Goal: Transaction & Acquisition: Register for event/course

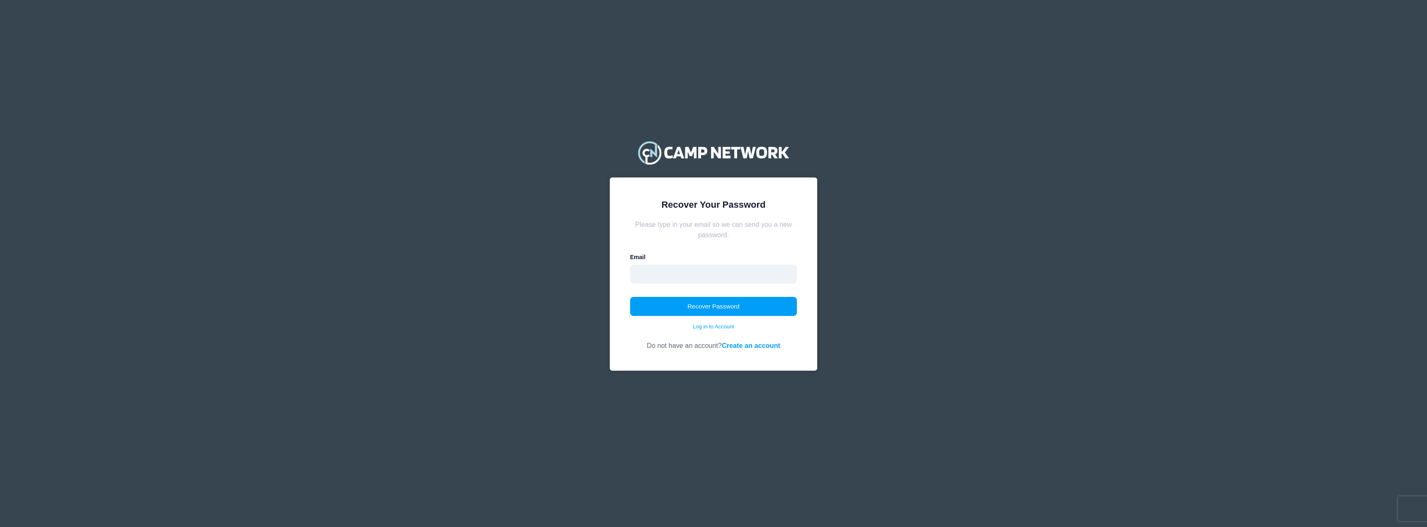
click at [712, 274] on input "email" at bounding box center [713, 274] width 167 height 19
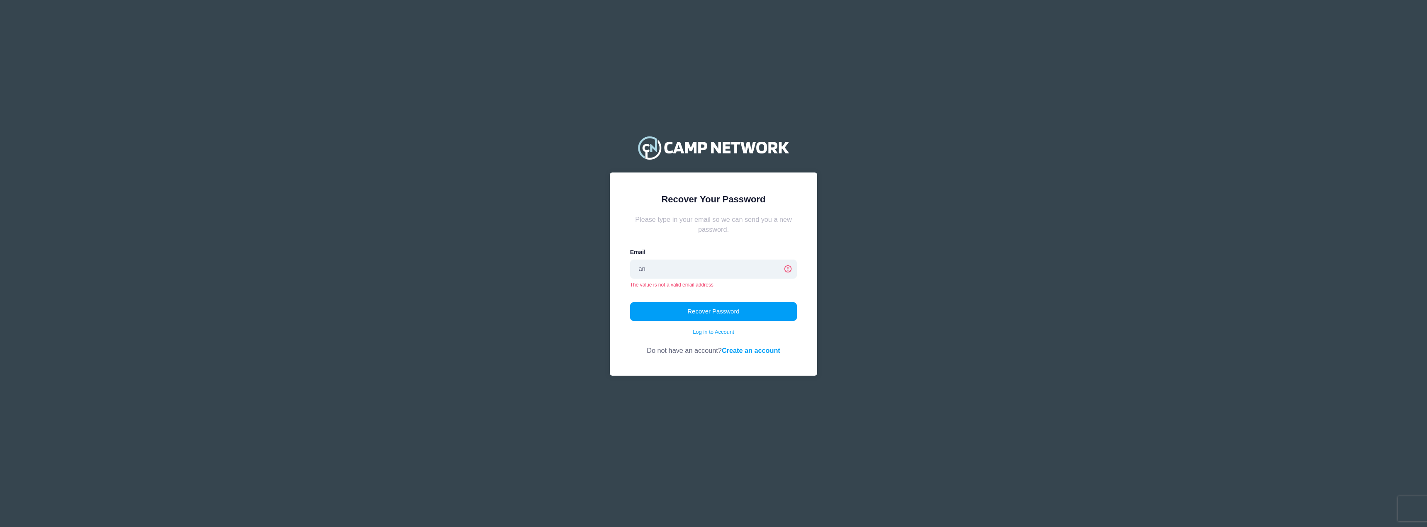
type input "anthonychristianbrown@gmail.com"
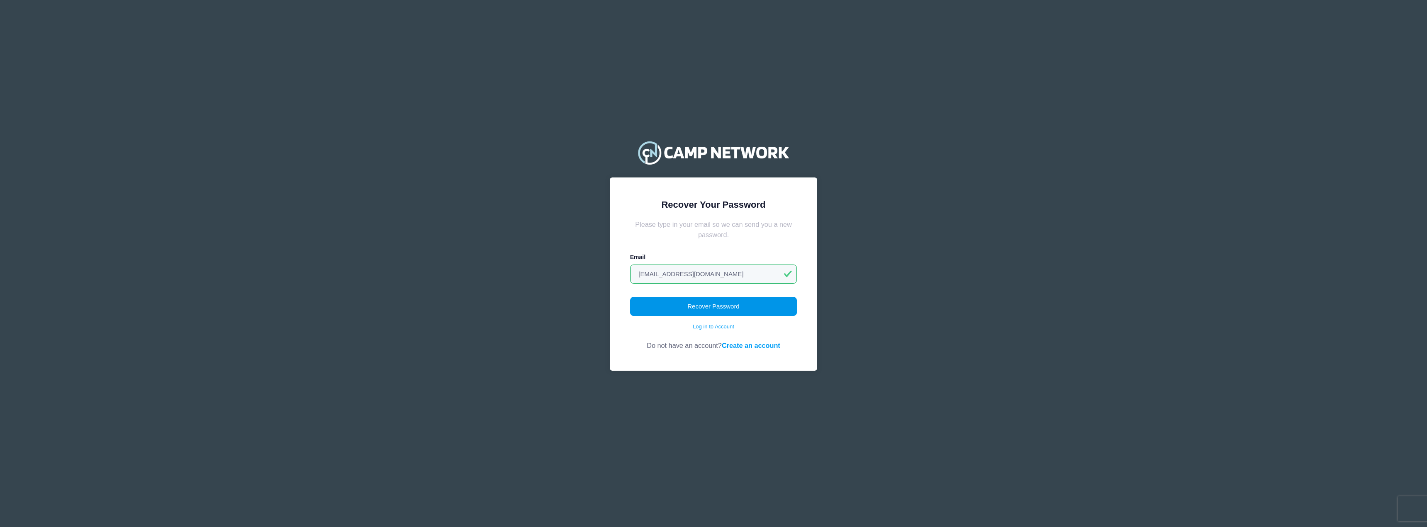
click at [692, 308] on button "Recover Password" at bounding box center [713, 306] width 167 height 19
click at [761, 301] on button "Recover Password" at bounding box center [713, 306] width 167 height 19
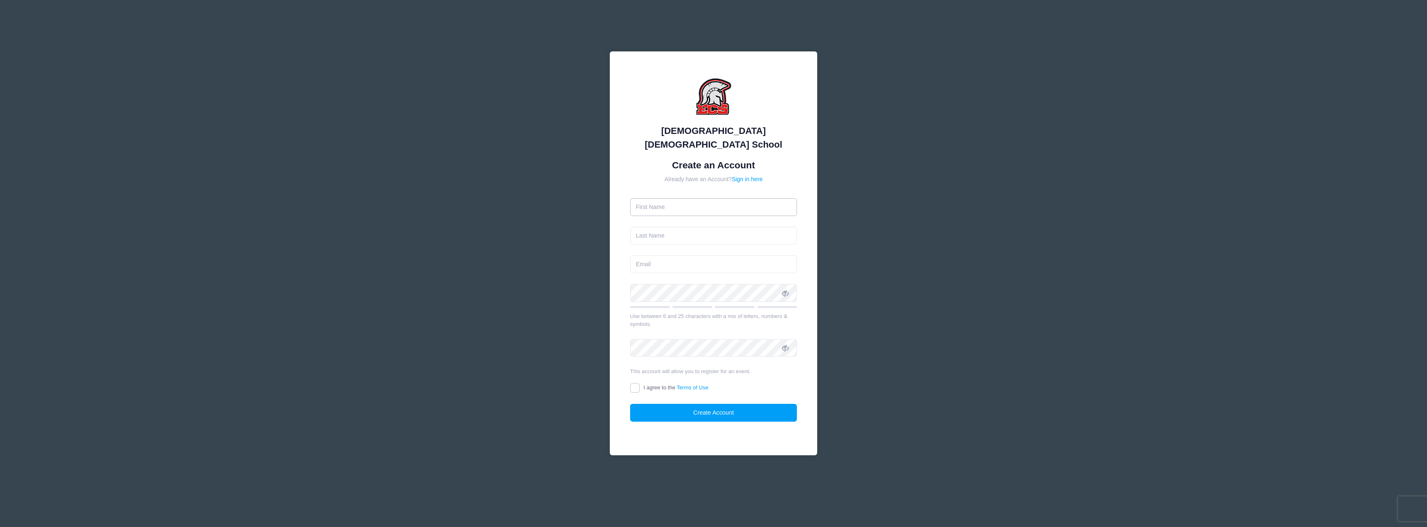
click at [722, 199] on input "text" at bounding box center [713, 207] width 167 height 18
type input "[PERSON_NAME]"
type input "Brown"
click at [732, 258] on input "[EMAIL_ADDRESS][DOMAIN_NAME]" at bounding box center [713, 265] width 167 height 18
type input "[EMAIL_ADDRESS][DOMAIN_NAME]"
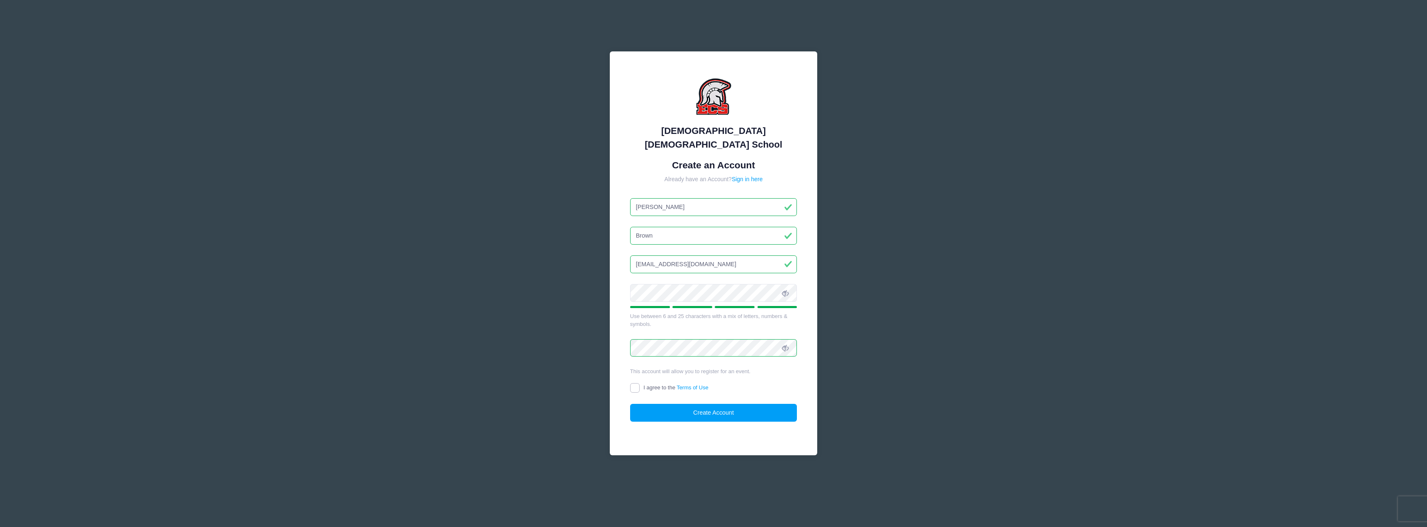
click at [634, 383] on input "I agree to the Terms of Use" at bounding box center [635, 388] width 10 height 10
checkbox input "true"
click at [685, 407] on button "Create Account" at bounding box center [713, 413] width 167 height 18
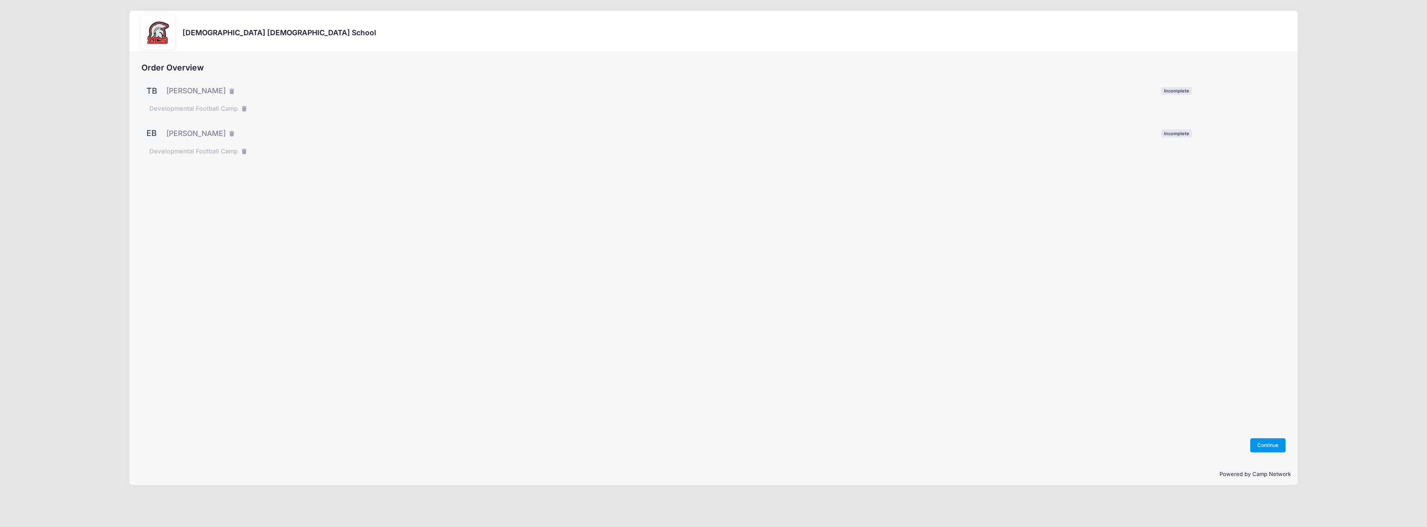
click at [1263, 444] on button "Continue" at bounding box center [1268, 445] width 36 height 14
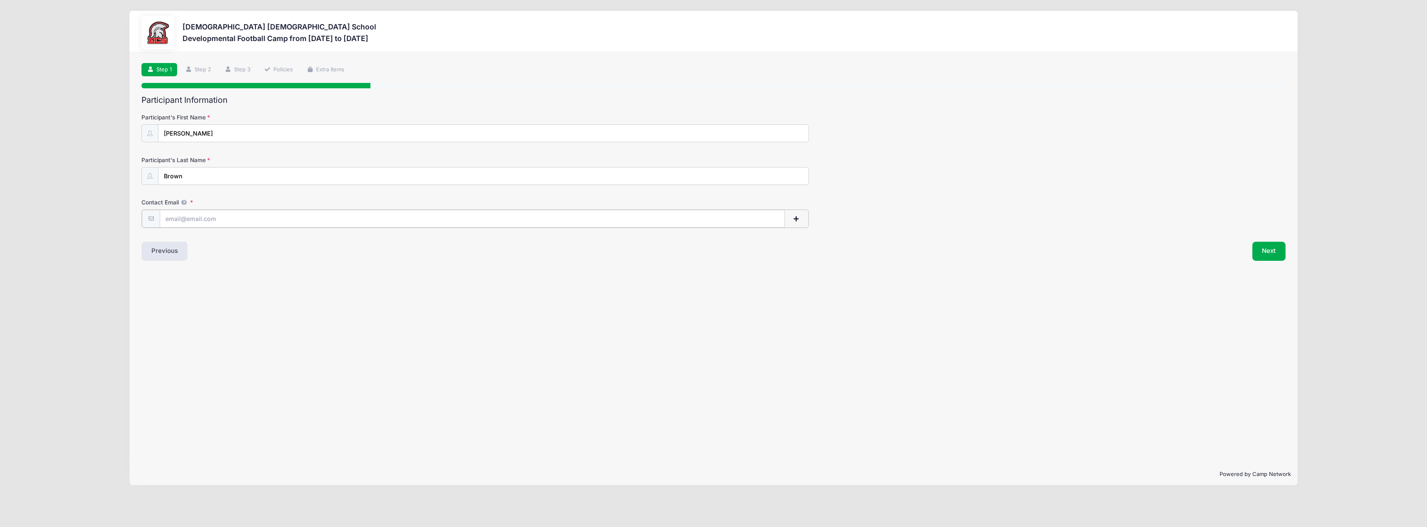
click at [386, 222] on input "Contact Email" at bounding box center [472, 219] width 625 height 18
type input "[EMAIL_ADDRESS][DOMAIN_NAME]"
click at [697, 363] on div "Step 1 /7 Step 1 Step 2 Step 3 Policies Extra Items Participant Information Par…" at bounding box center [713, 257] width 1169 height 411
click at [1274, 253] on button "Next" at bounding box center [1269, 250] width 34 height 19
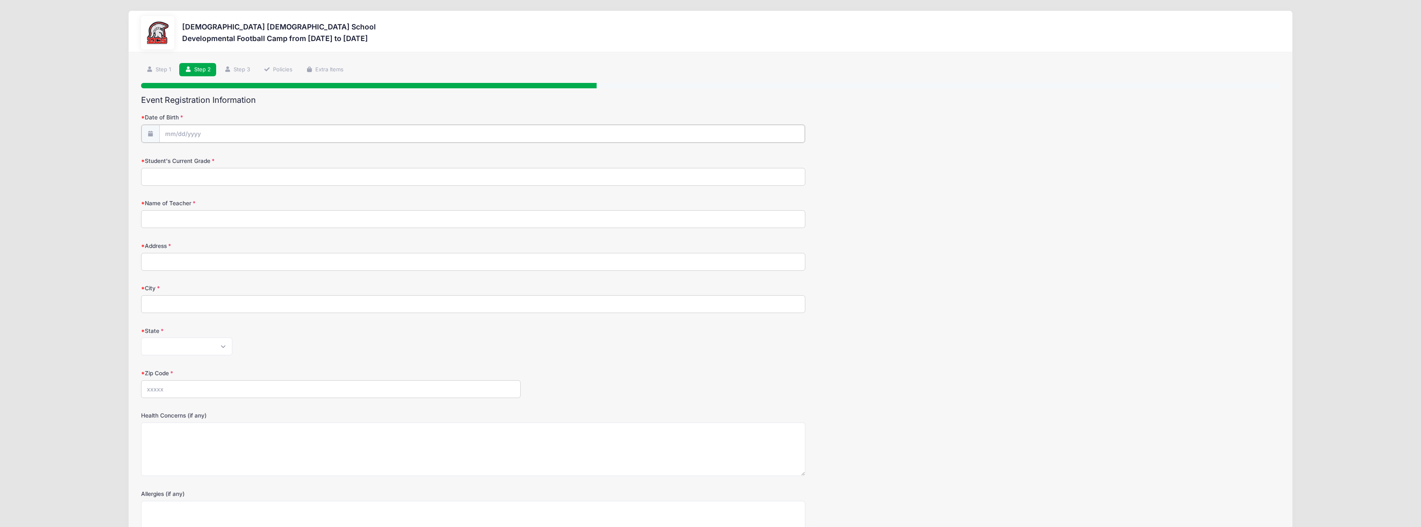
click at [366, 133] on input "Date of Birth" at bounding box center [481, 134] width 645 height 18
click at [168, 130] on input "Date of Birth" at bounding box center [481, 134] width 645 height 18
click at [247, 158] on span at bounding box center [248, 159] width 6 height 6
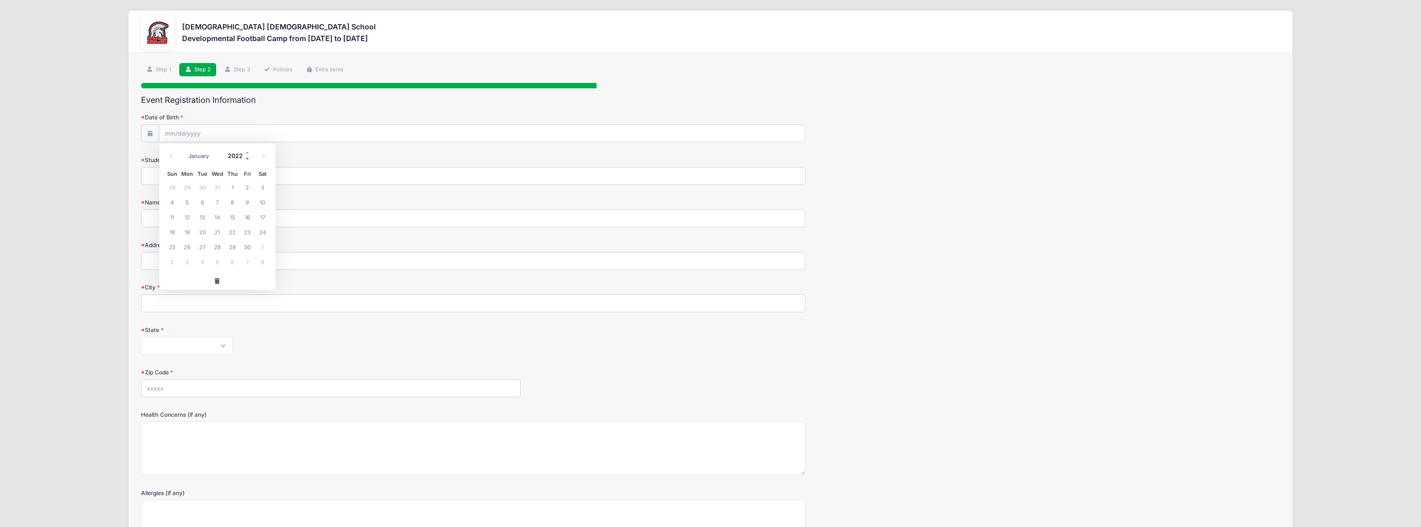
click at [247, 158] on span at bounding box center [248, 159] width 6 height 6
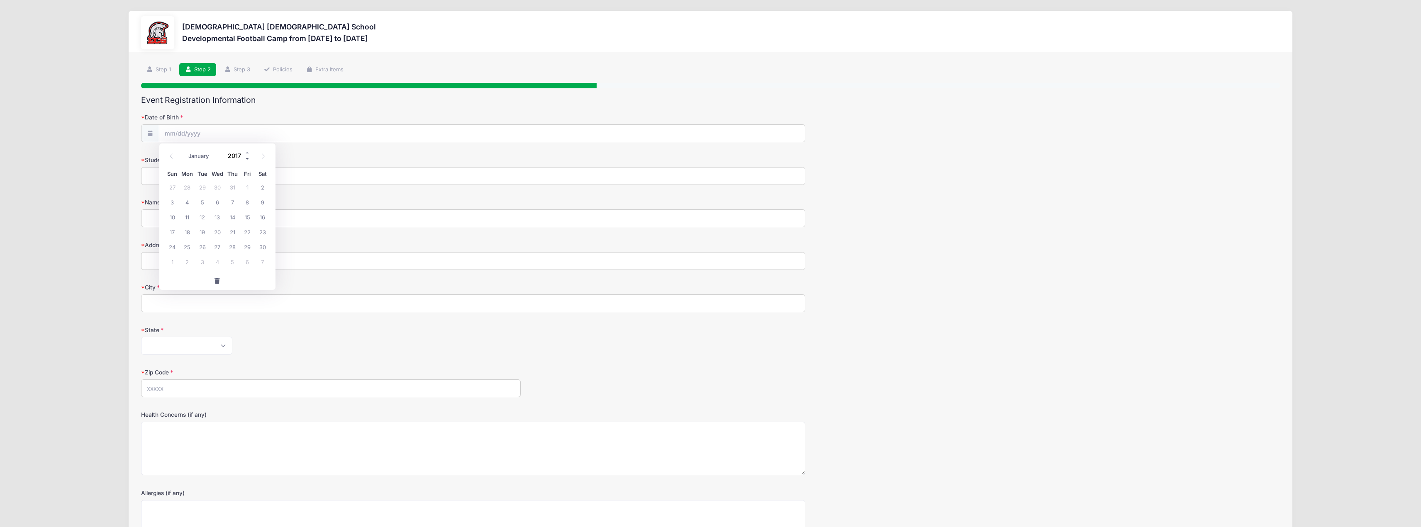
click at [247, 158] on span at bounding box center [248, 159] width 6 height 6
type input "2014"
click at [172, 160] on span at bounding box center [172, 156] width 14 height 14
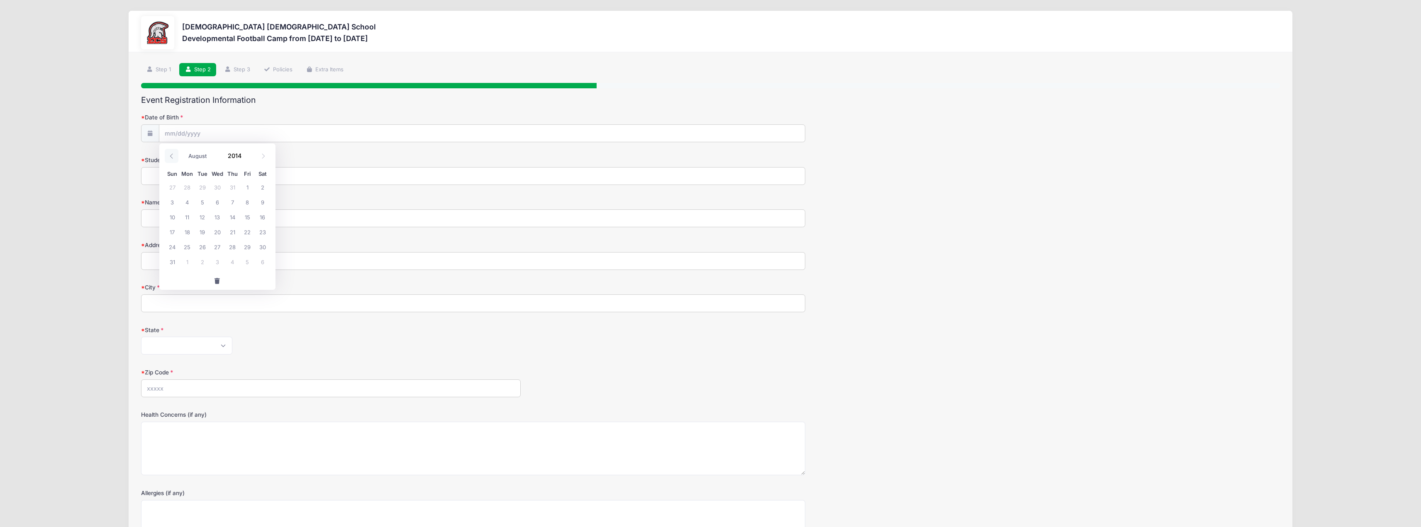
click at [172, 160] on span at bounding box center [172, 156] width 14 height 14
select select "4"
click at [188, 204] on span "5" at bounding box center [187, 202] width 15 height 15
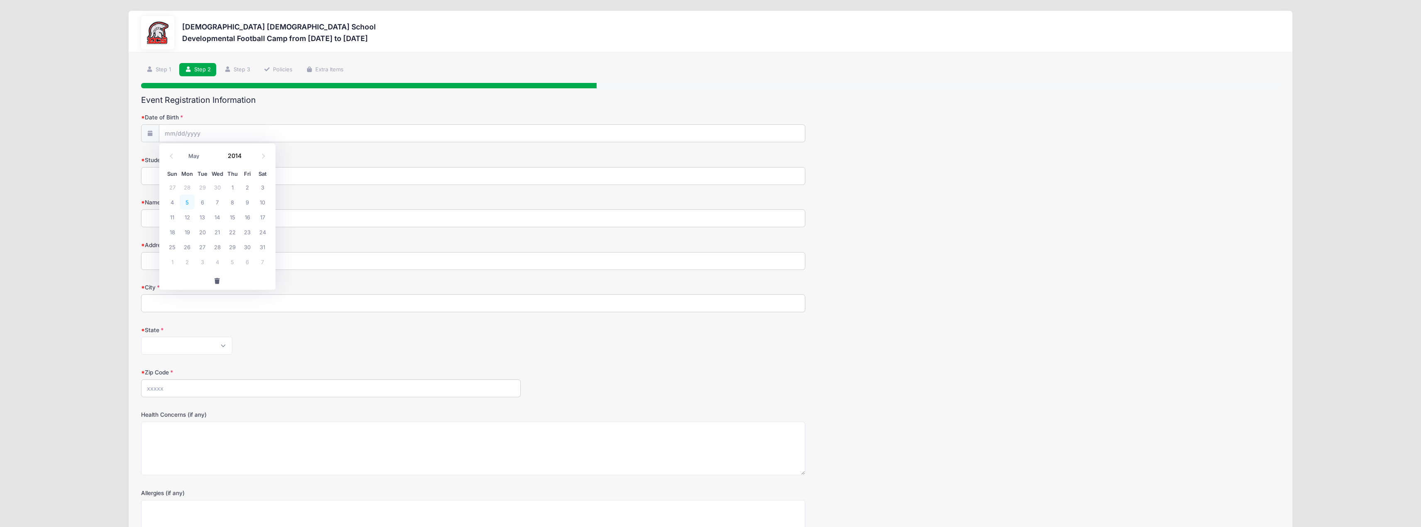
type input "[DATE]"
click at [197, 173] on input "Student's Current Grade" at bounding box center [473, 176] width 665 height 18
type input "5"
click at [184, 215] on input "Name of Teacher" at bounding box center [473, 218] width 665 height 18
type input "Kelli Monsees"
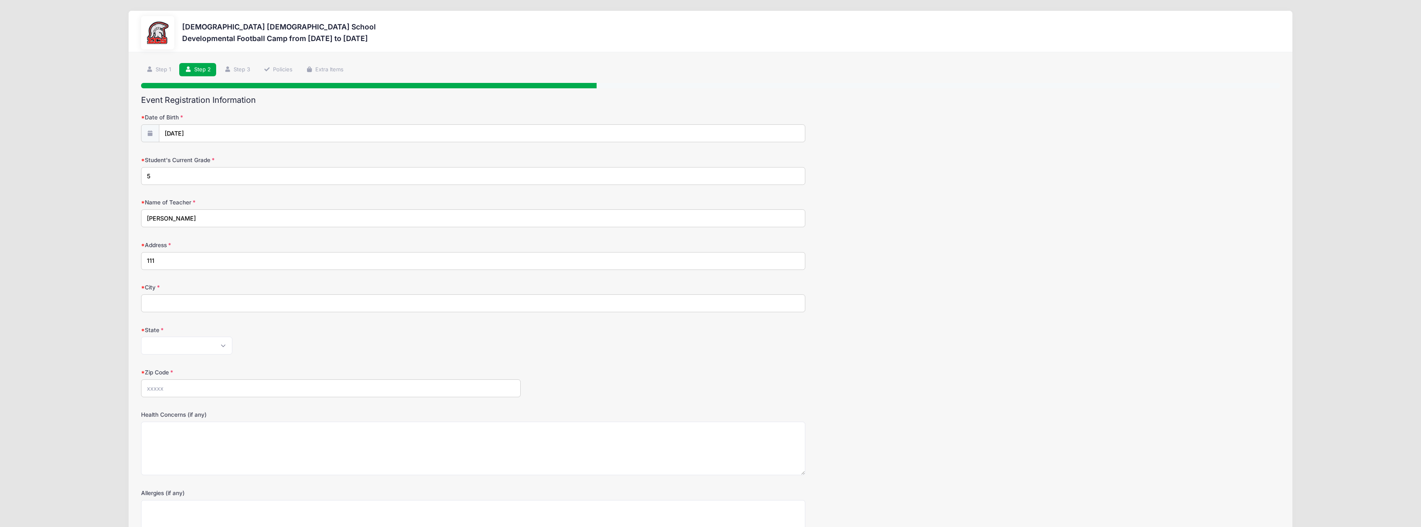
type input "11103 Sierra Palm Ct"
type input "Fort Myers"
select select "FL"
type input "33966"
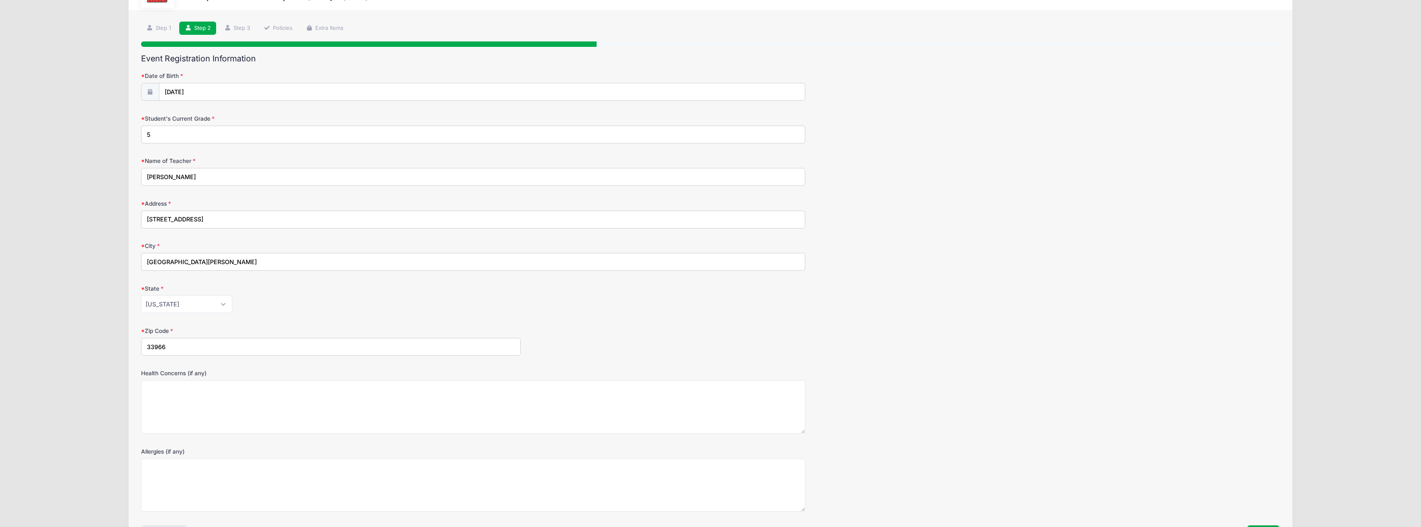
scroll to position [83, 0]
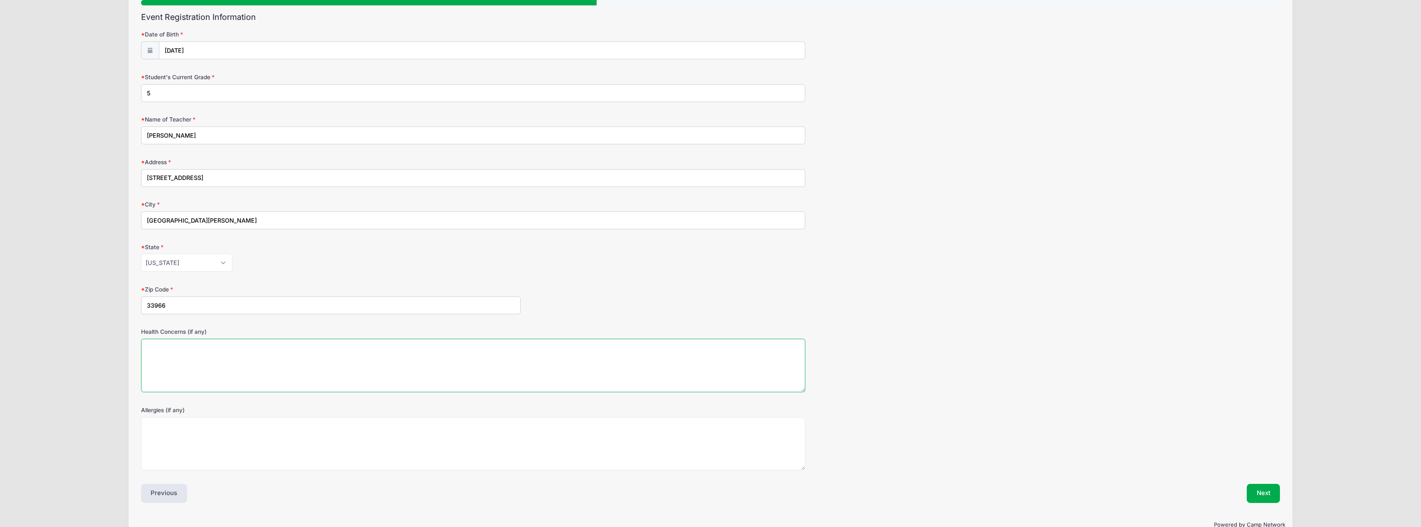
click at [259, 356] on textarea "Health Concerns (if any)" at bounding box center [473, 366] width 665 height 54
type textarea "none"
click at [250, 433] on textarea "Allergies (if any)" at bounding box center [473, 444] width 665 height 54
type textarea "none"
click at [1091, 274] on form "Date of Birth 05/05/2014 Student's Current Grade 5 Name of Teacher Kelli Monsee…" at bounding box center [710, 250] width 1139 height 440
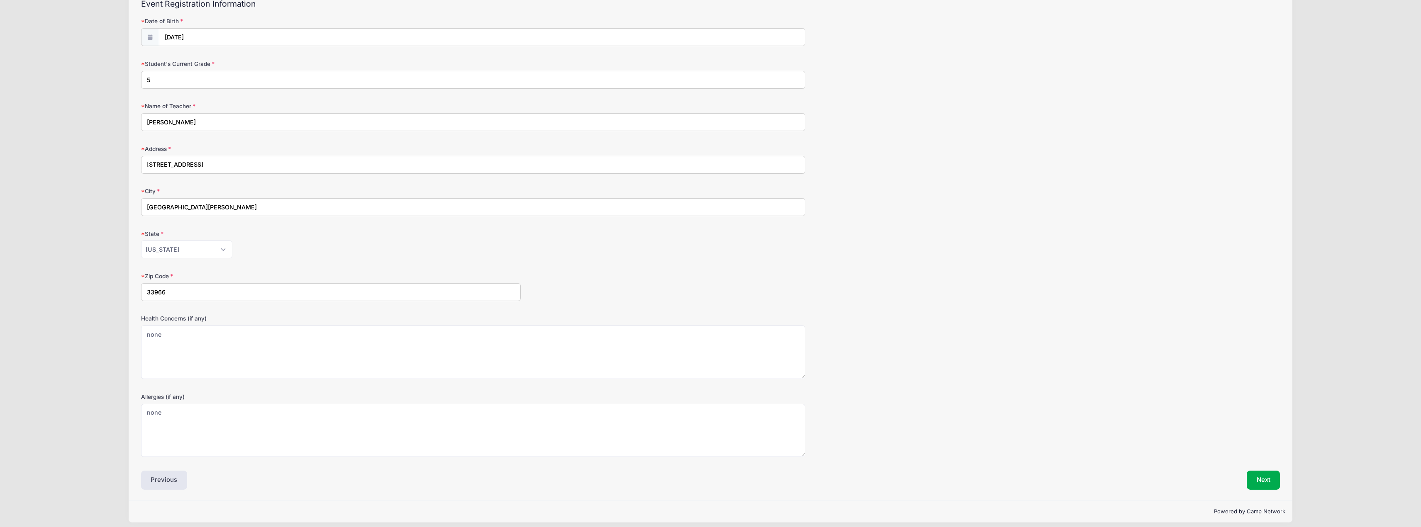
scroll to position [102, 0]
click at [1261, 470] on button "Next" at bounding box center [1264, 474] width 34 height 19
click at [0, 0] on div at bounding box center [0, 0] width 0 height 0
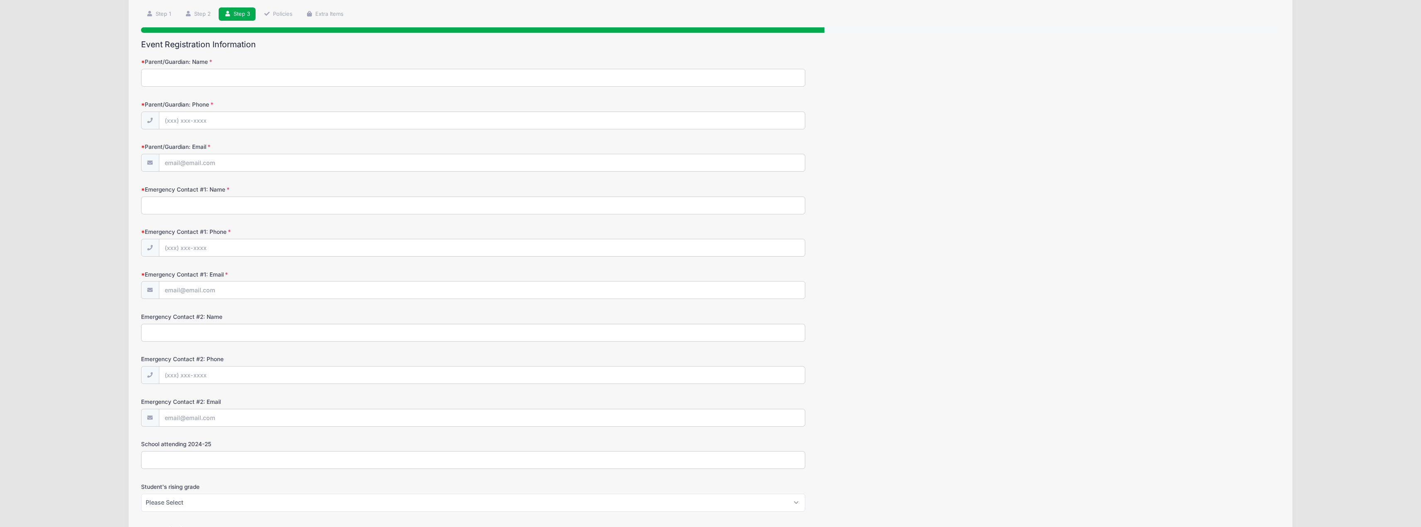
scroll to position [0, 0]
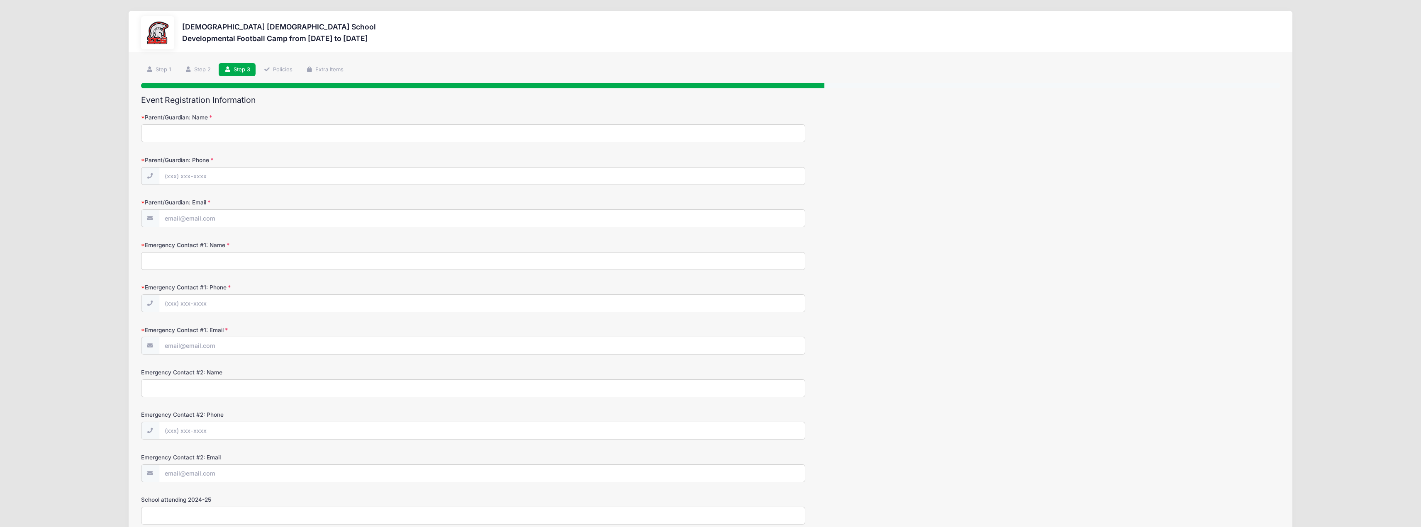
click at [284, 131] on input "Parent/Guardian: Name" at bounding box center [473, 133] width 665 height 18
type input "Anthony Brown"
type input "(210) 557-9556"
click at [289, 217] on input "anthonychristianbrown@outlook.com" at bounding box center [481, 219] width 645 height 18
type input "anthonychristianbrown@gmail.com"
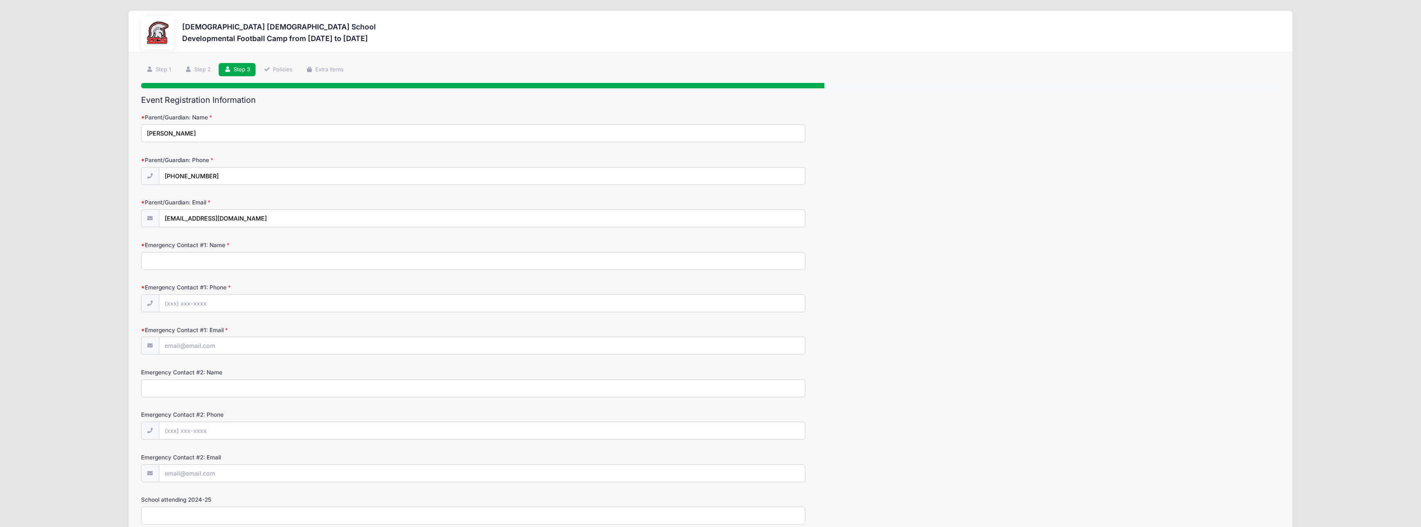
click at [338, 261] on input "Emergency Contact #1: Name" at bounding box center [473, 261] width 665 height 18
type input "Sarah Eccles-Brown"
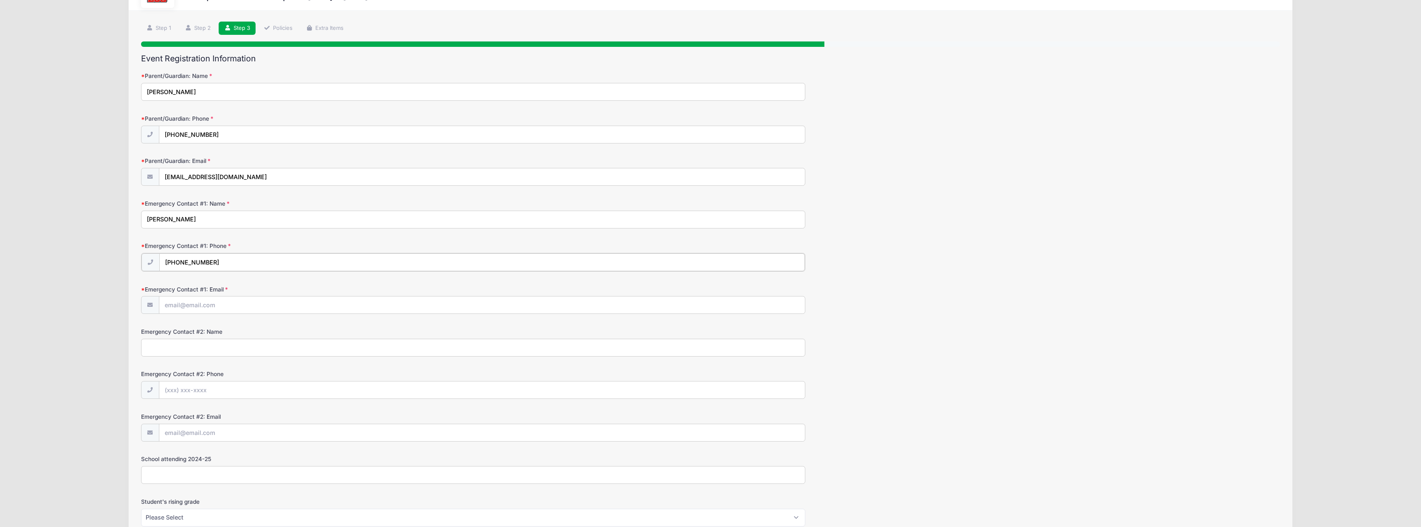
type input "(210) 557-9556"
click at [236, 305] on input "Emergency Contact #1: Email" at bounding box center [481, 305] width 645 height 18
type input "sarahecclesbrown@gmail.com"
type input "Larry Brown"
type input "(813) 389-3921"
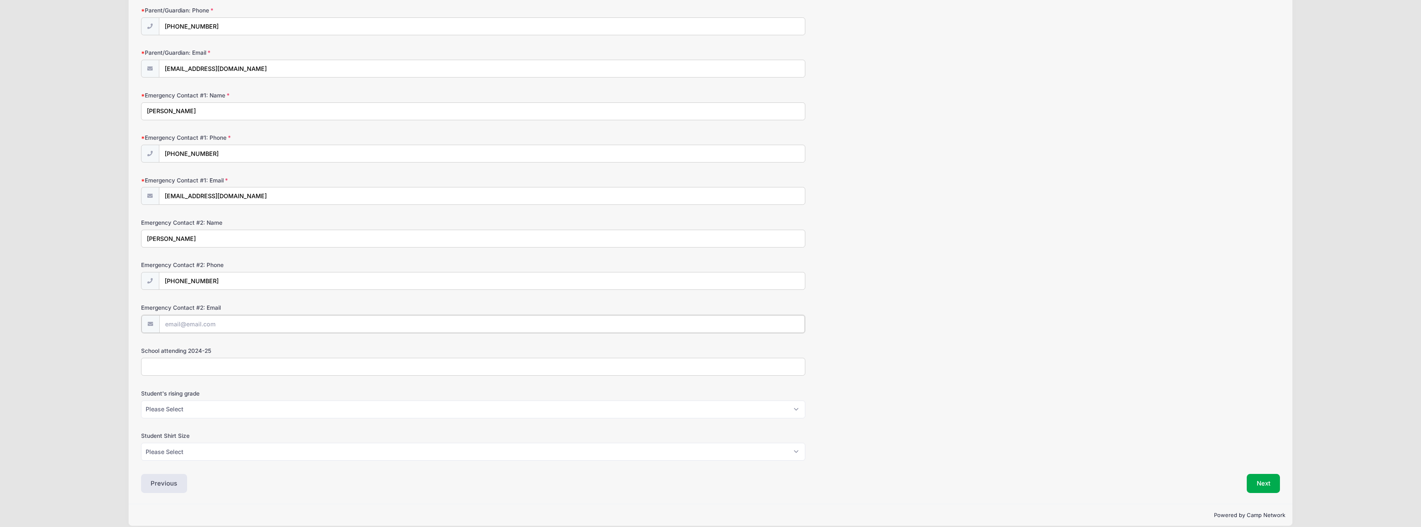
scroll to position [159, 0]
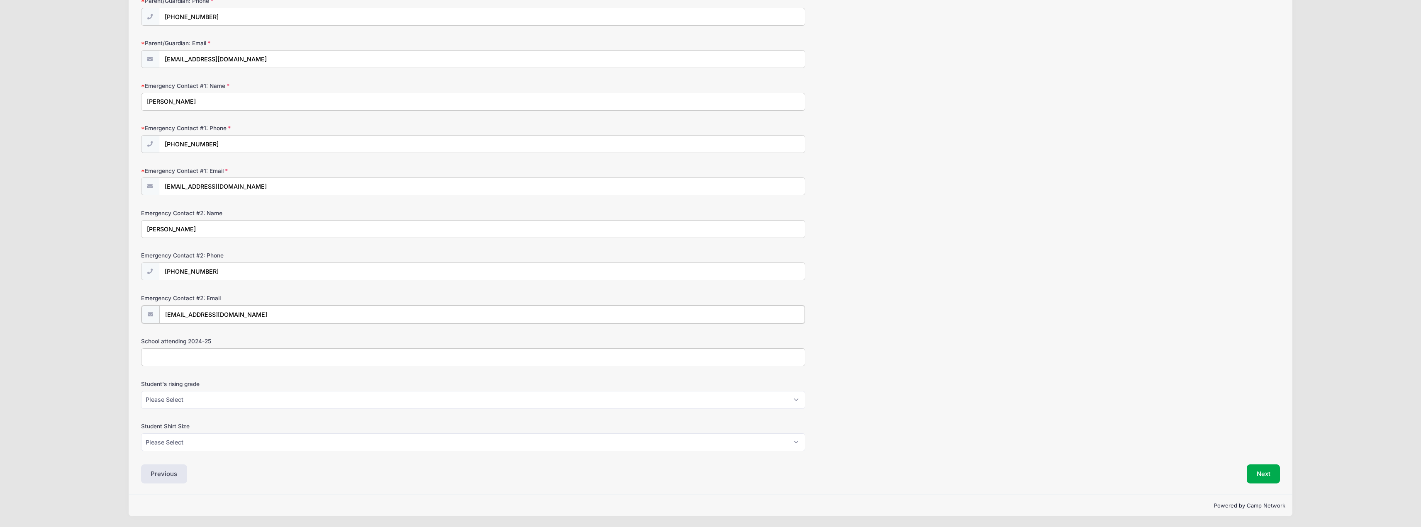
type input "larrybro14@gmail.com"
type input "ECS"
click at [253, 399] on select "Please Select K5 1st 2nd 3rd 4th 5th 6th 7th 8th" at bounding box center [473, 400] width 665 height 18
click at [62, 329] on div "Evangelical Christian School Developmental Football Camp from 10/01 to 10/22/20…" at bounding box center [710, 185] width 1396 height 686
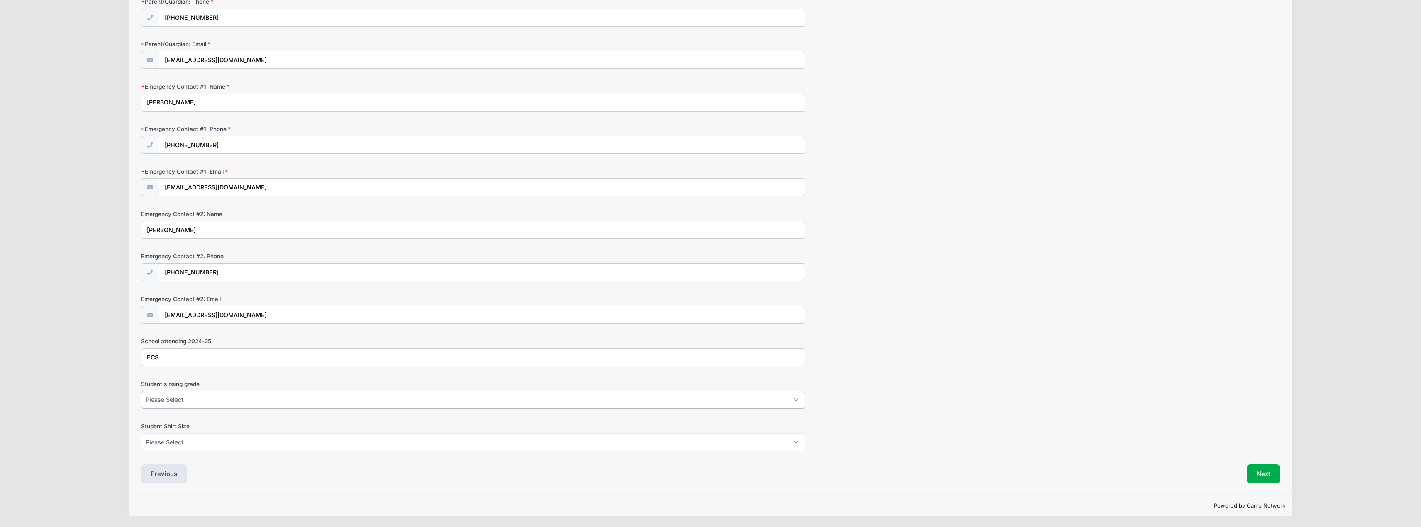
click at [204, 398] on select "Please Select K5 1st 2nd 3rd 4th 5th 6th 7th 8th" at bounding box center [473, 400] width 665 height 18
select select "6th"
click at [141, 391] on select "Please Select K5 1st 2nd 3rd 4th 5th 6th 7th 8th" at bounding box center [473, 400] width 665 height 18
click at [215, 434] on select "Please Select XS S M L XL XXL" at bounding box center [473, 443] width 665 height 18
select select "L"
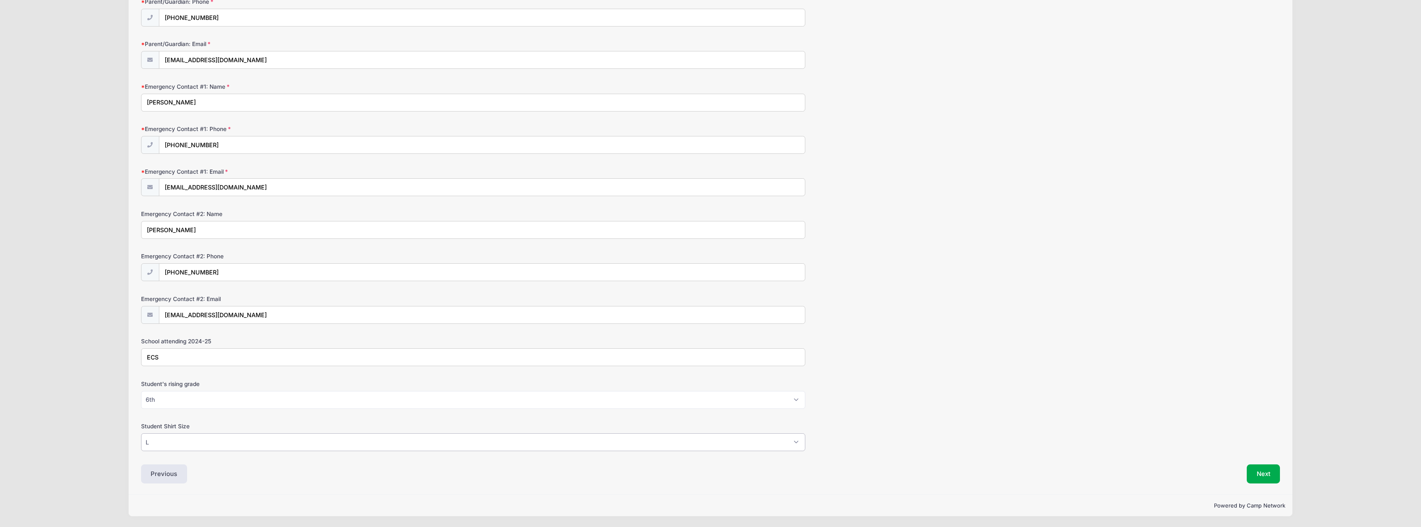
click at [141, 434] on select "Please Select XS S M L XL XXL" at bounding box center [473, 443] width 665 height 18
click at [1260, 478] on button "Next" at bounding box center [1264, 474] width 34 height 19
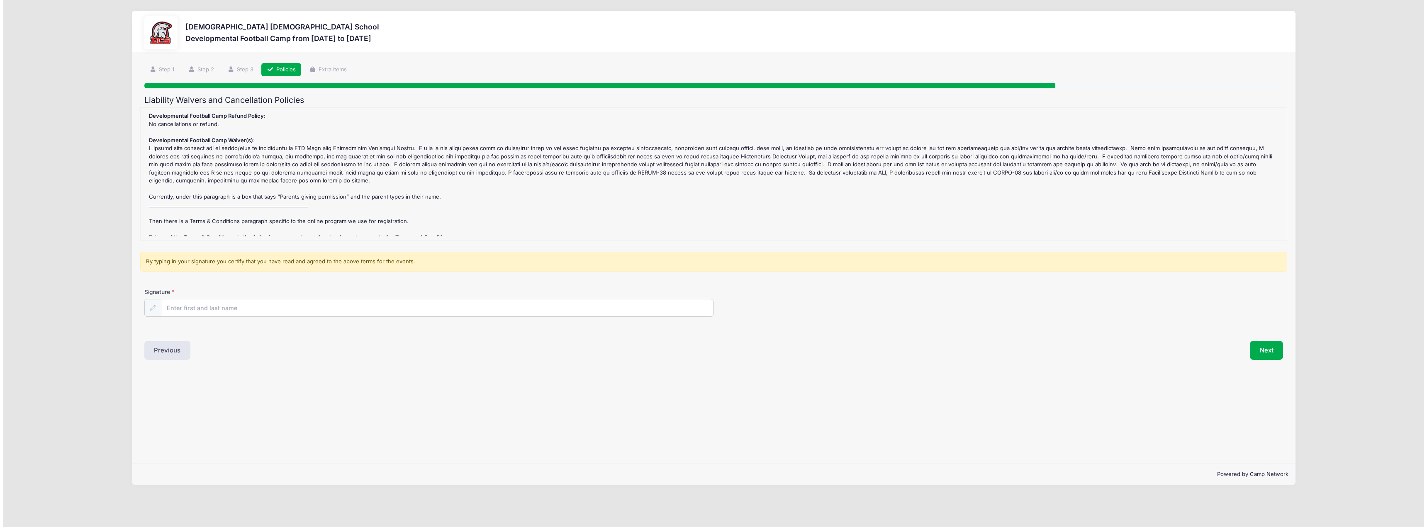
scroll to position [0, 0]
click at [170, 309] on input "Signature" at bounding box center [435, 309] width 555 height 18
type input "Anthony Brown"
click at [866, 396] on div "Step 4 /7 Step 1 Step 2 Step 3 Policies Extra Items Participant Information Par…" at bounding box center [713, 257] width 1169 height 411
click at [1280, 351] on button "Next" at bounding box center [1269, 350] width 34 height 19
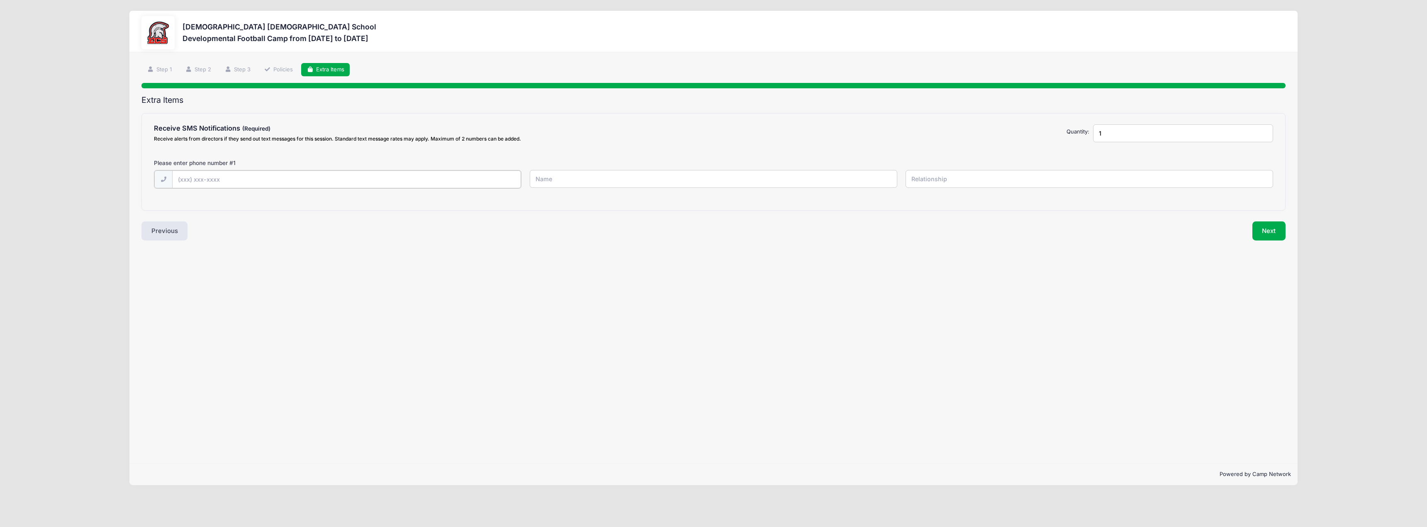
click at [339, 175] on input "text" at bounding box center [346, 180] width 349 height 18
type input "(210) 557-9556"
type input "Anthony Brown"
type input "Father"
click at [1268, 231] on button "Next" at bounding box center [1269, 230] width 34 height 19
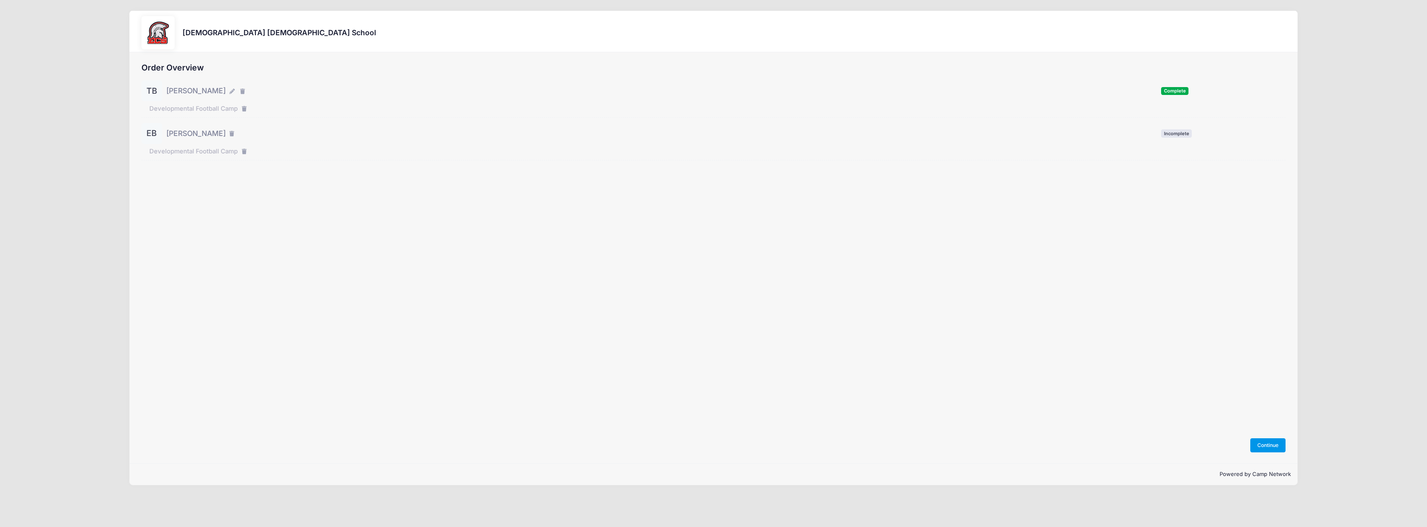
click at [1272, 444] on button "Continue" at bounding box center [1268, 445] width 36 height 14
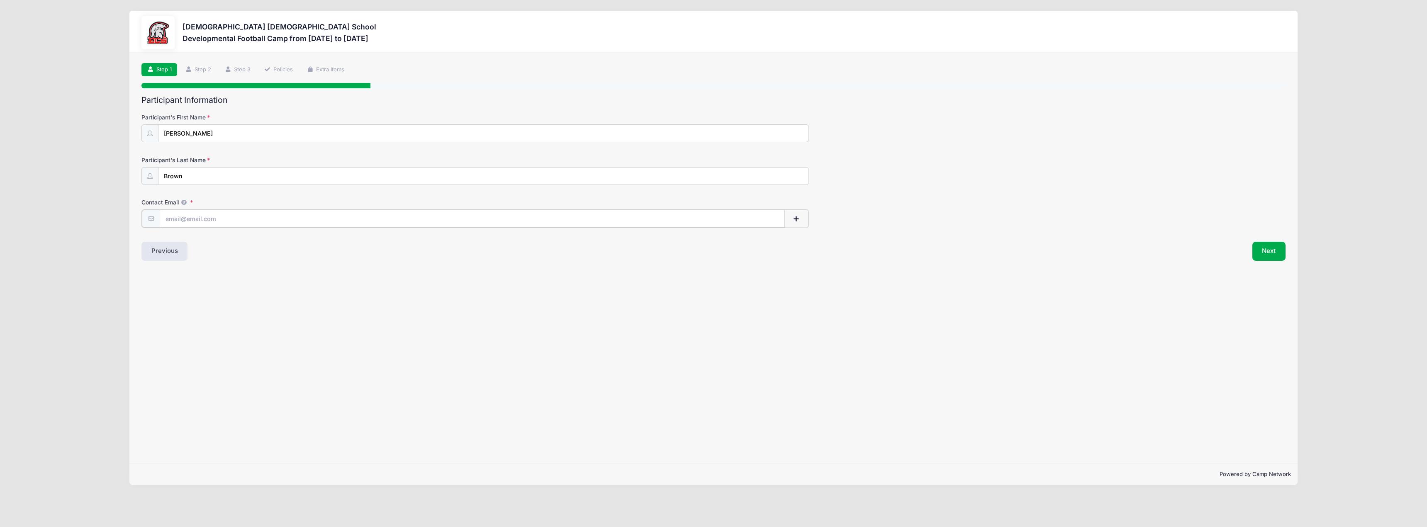
click at [324, 219] on input "Contact Email" at bounding box center [472, 219] width 625 height 18
type input "anthonychristianbrown@gmail.com"
click at [1279, 251] on button "Next" at bounding box center [1269, 250] width 34 height 19
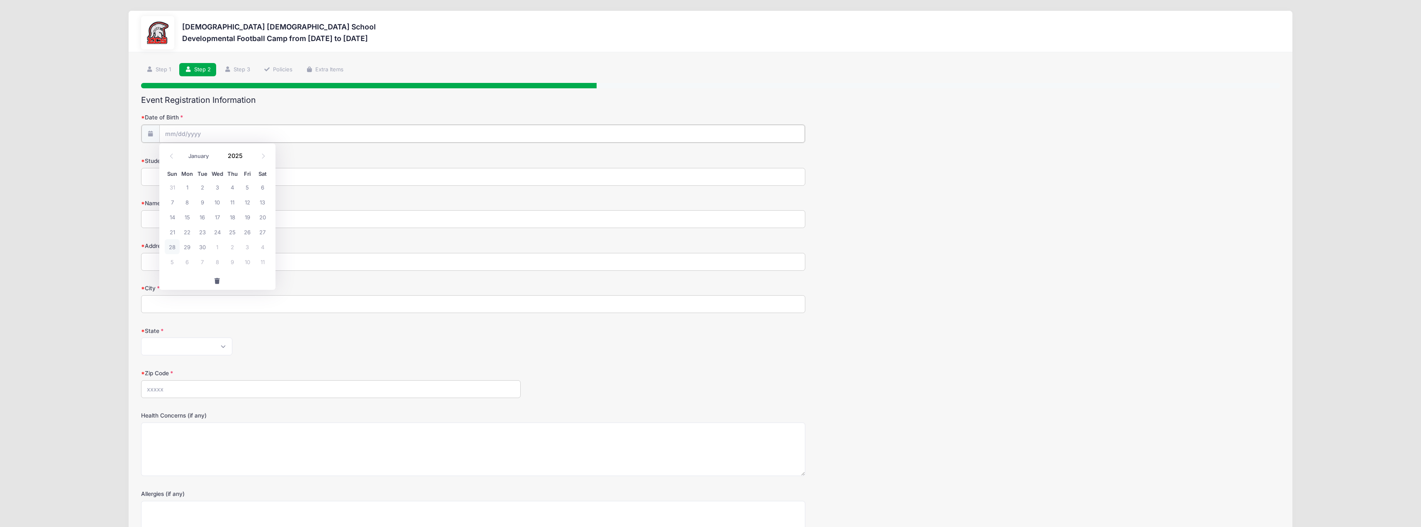
click at [330, 132] on input "Date of Birth" at bounding box center [481, 134] width 645 height 18
click at [246, 156] on span at bounding box center [248, 159] width 6 height 6
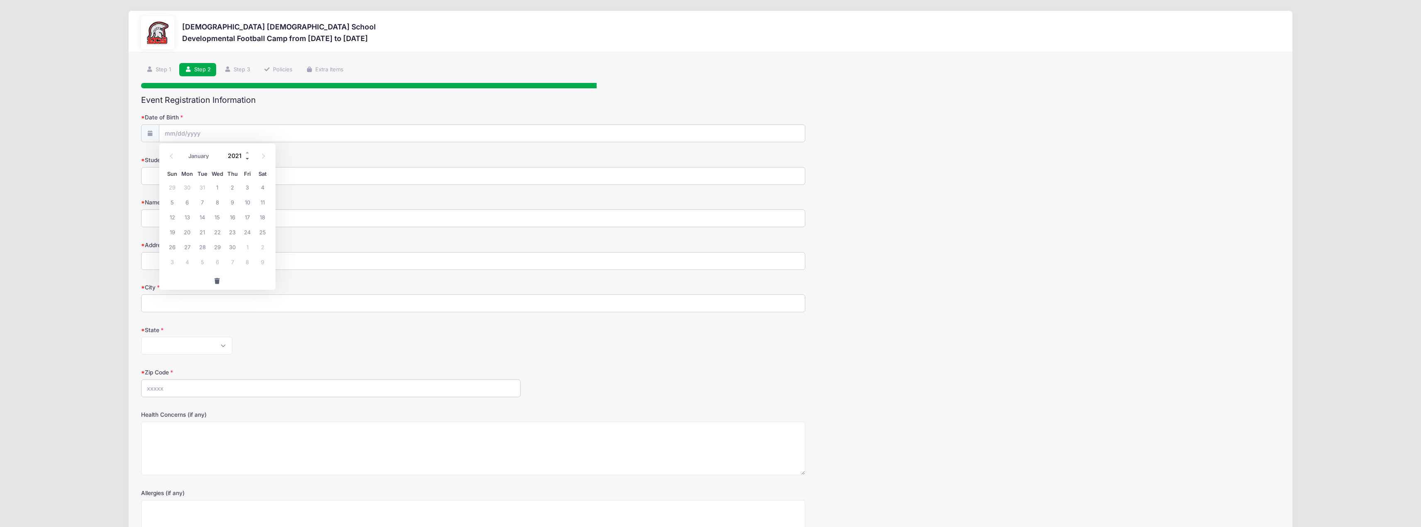
click at [246, 156] on span at bounding box center [248, 159] width 6 height 6
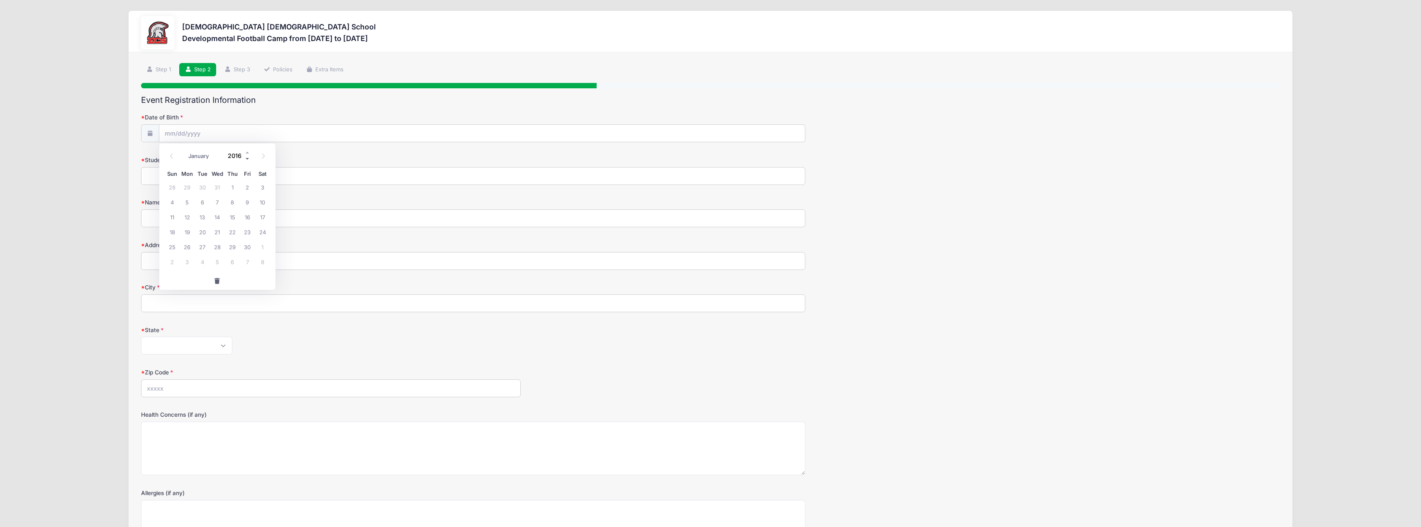
click at [246, 156] on span at bounding box center [248, 159] width 6 height 6
type input "2014"
click at [200, 159] on select "January February March April May June July August September October November De…" at bounding box center [202, 156] width 37 height 11
select select "4"
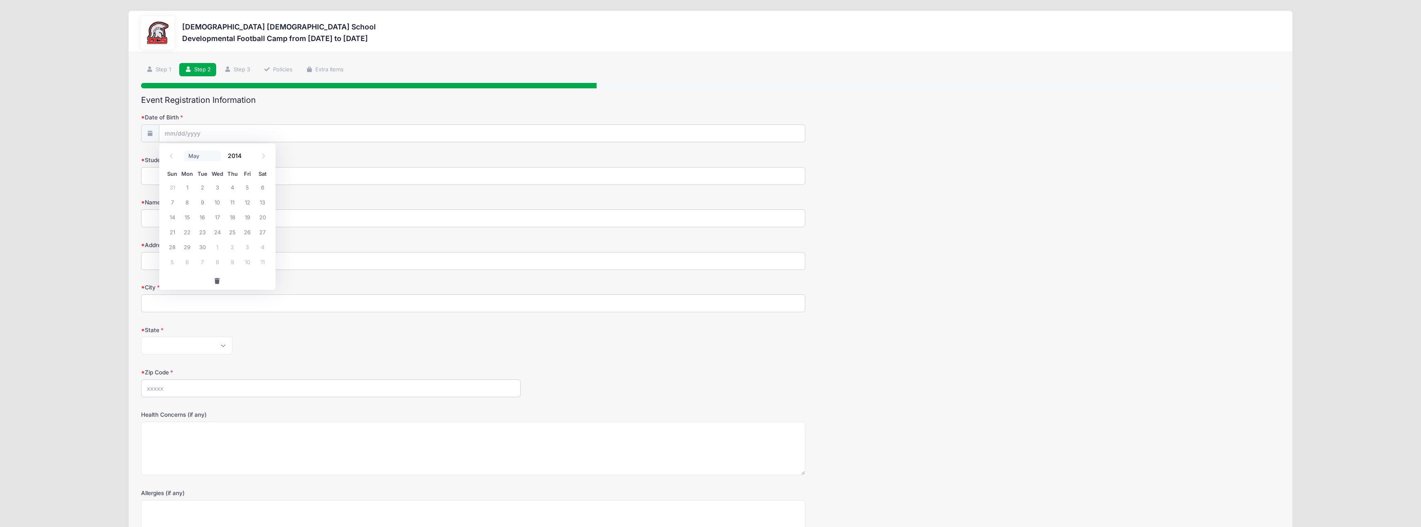
click at [184, 151] on select "January February March April May June July August September October November De…" at bounding box center [202, 156] width 37 height 11
click at [188, 204] on span "5" at bounding box center [187, 202] width 15 height 15
type input "05/05/2014"
click at [194, 180] on input "Student's Current Grade" at bounding box center [473, 176] width 665 height 18
type input "5th"
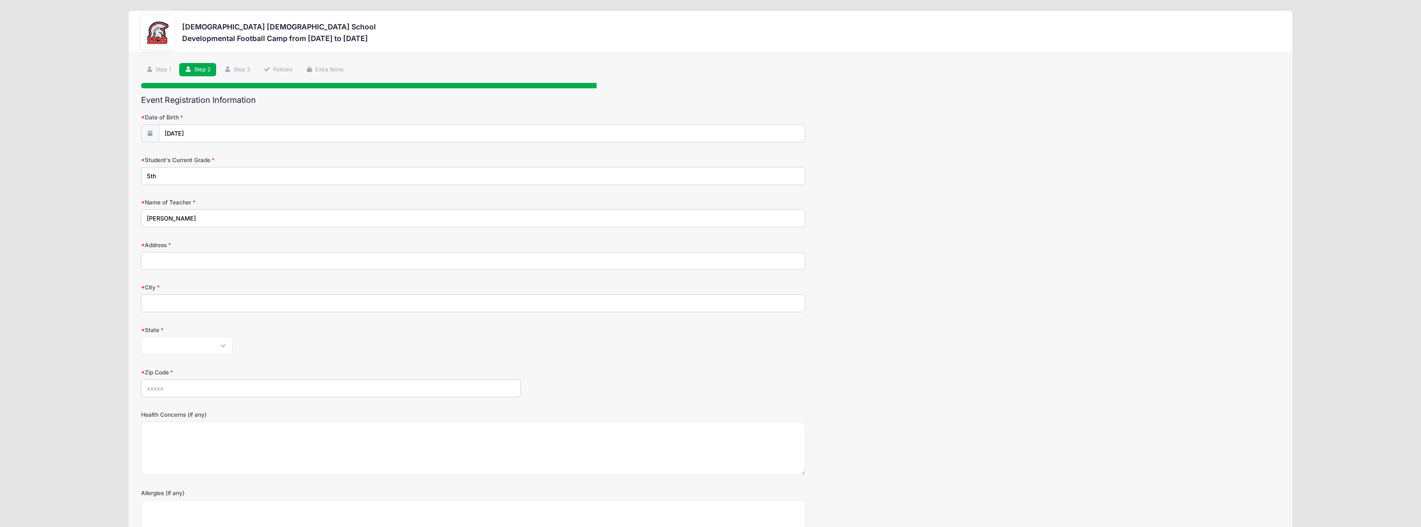
type input "Jennifer Anderson"
type input "11103 Sierra Palm Ct"
type input "Fort Myers"
select select "FL"
type input "33966"
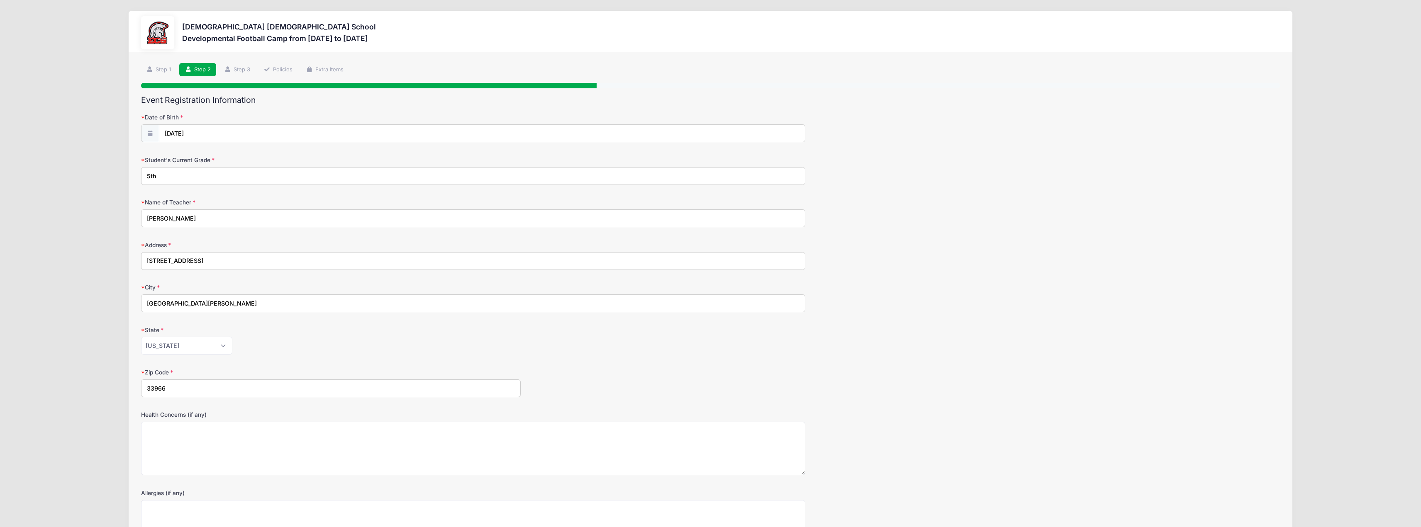
drag, startPoint x: 587, startPoint y: 349, endPoint x: 582, endPoint y: 344, distance: 7.1
click at [587, 349] on div "Alabama Alaska American Samoa Arizona Arkansas Armed Forces Africa Armed Forces…" at bounding box center [473, 346] width 665 height 18
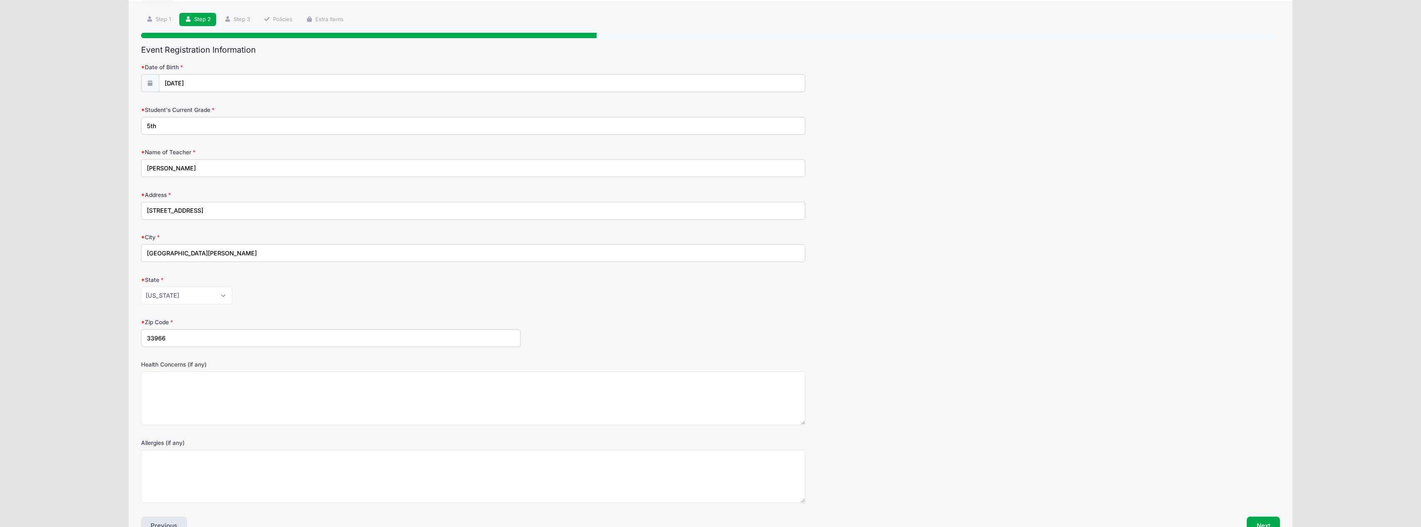
scroll to position [83, 0]
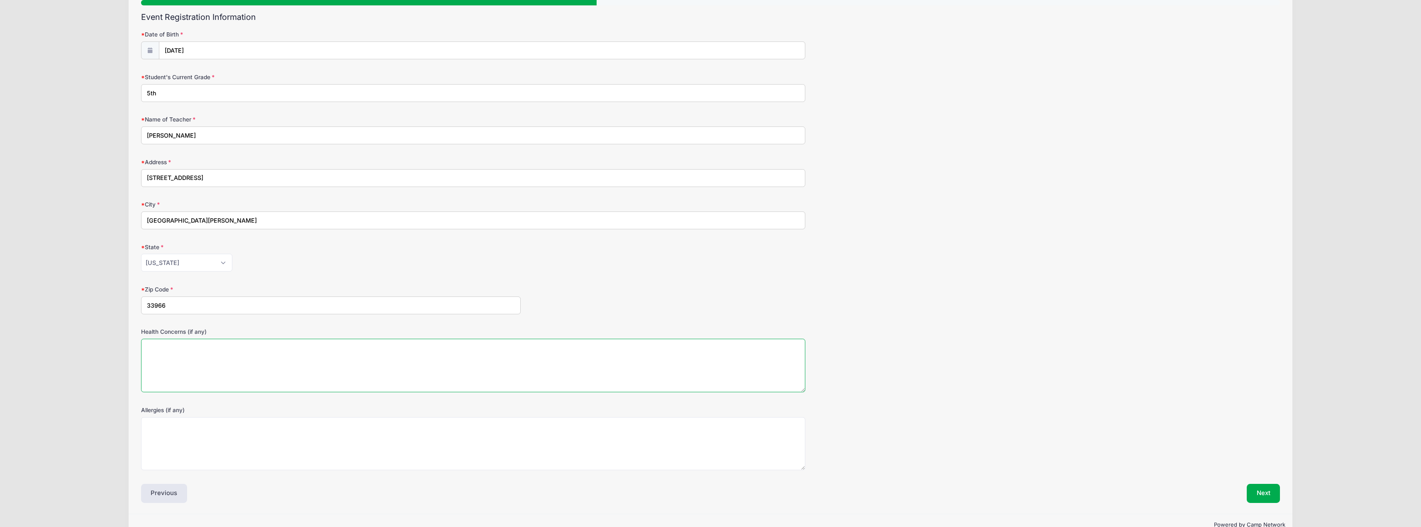
click at [559, 358] on textarea "Health Concerns (if any)" at bounding box center [473, 366] width 665 height 54
type textarea "none"
click at [533, 429] on textarea "Allergies (if any)" at bounding box center [473, 444] width 665 height 54
type textarea "none"
click at [1267, 492] on button "Next" at bounding box center [1264, 493] width 34 height 19
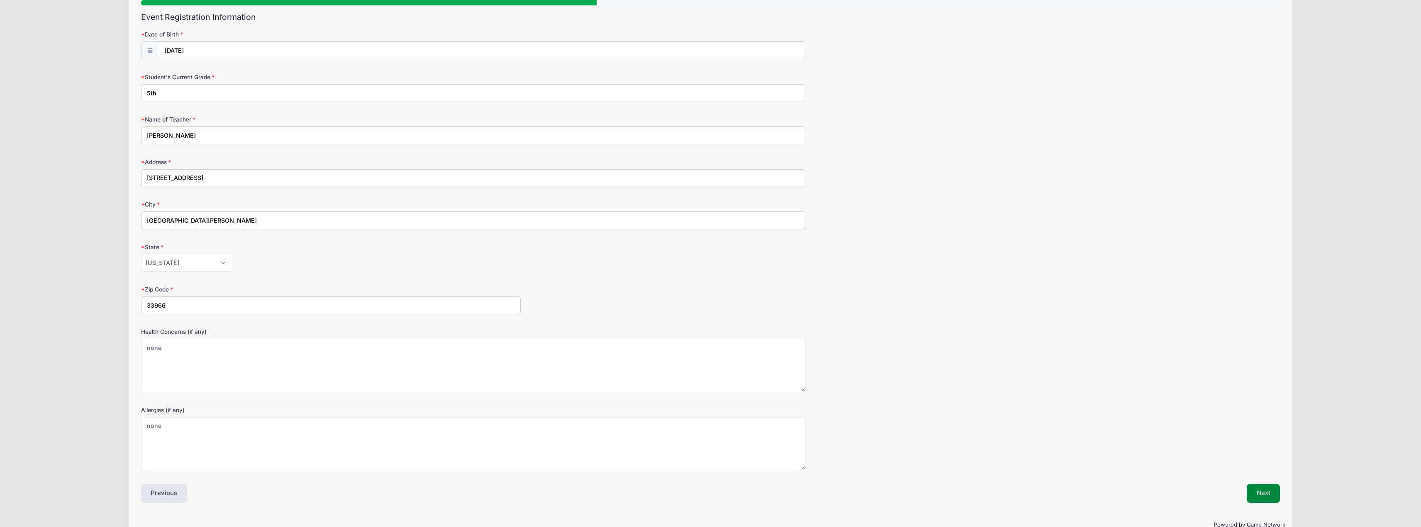
click at [0, 0] on div at bounding box center [0, 0] width 0 height 0
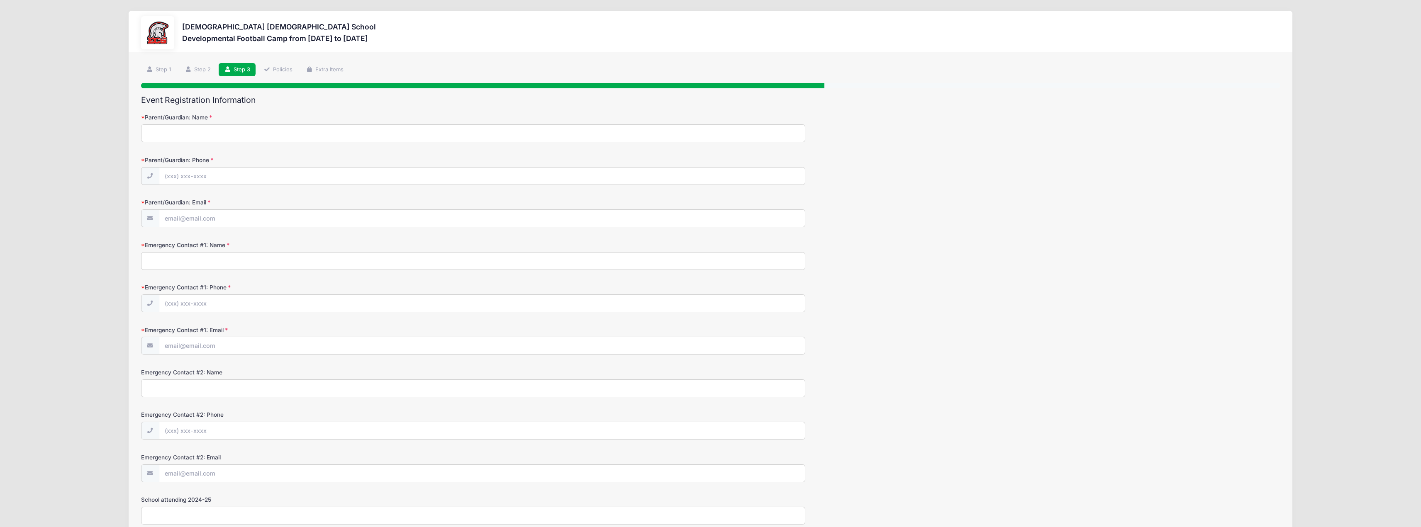
scroll to position [41, 0]
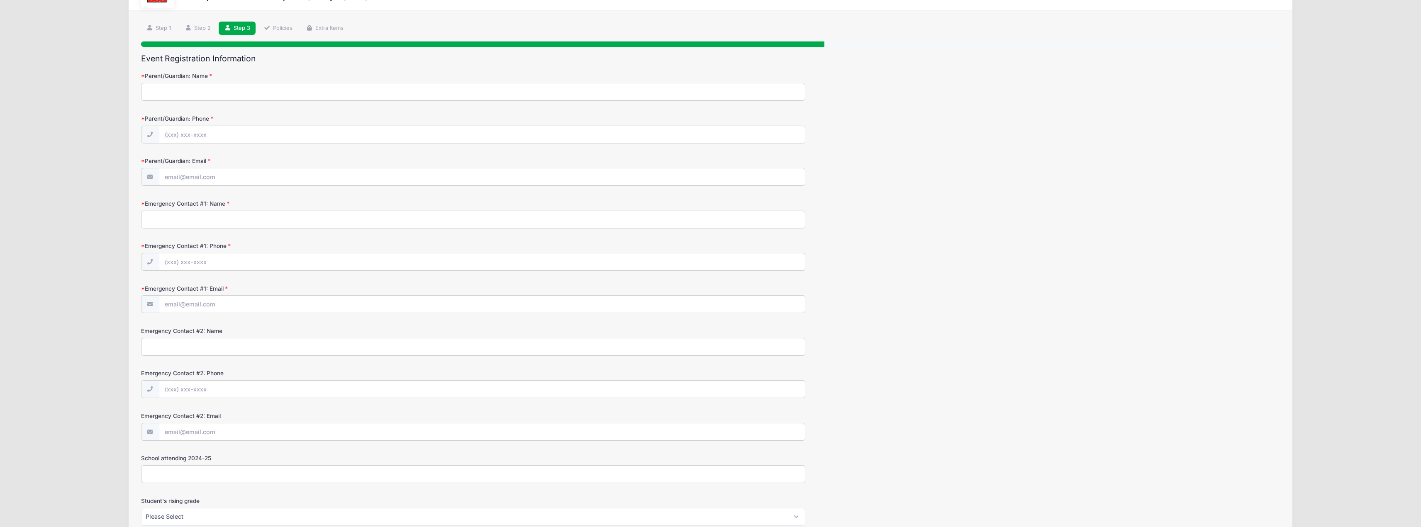
click at [287, 89] on input "Parent/Guardian: Name" at bounding box center [473, 92] width 665 height 18
type input "Anthony Brown"
type input "(210) 557-9556"
click at [311, 177] on input "anthonychristianbrown@outlook.com" at bounding box center [481, 177] width 645 height 18
type input "[EMAIL_ADDRESS][DOMAIN_NAME]"
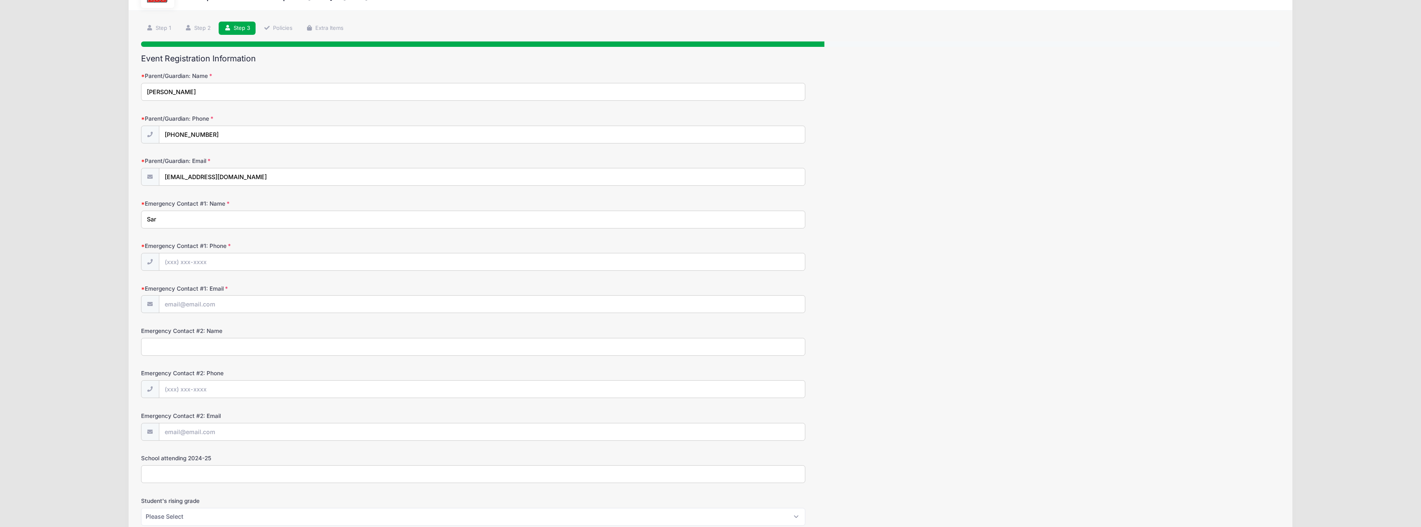
type input "Sarah Eccles-Brown"
type input "(210) 557-8556"
type input "sarahecclesbrown@gmail.com"
type input "Larry Brown"
type input "(813) 389-3921"
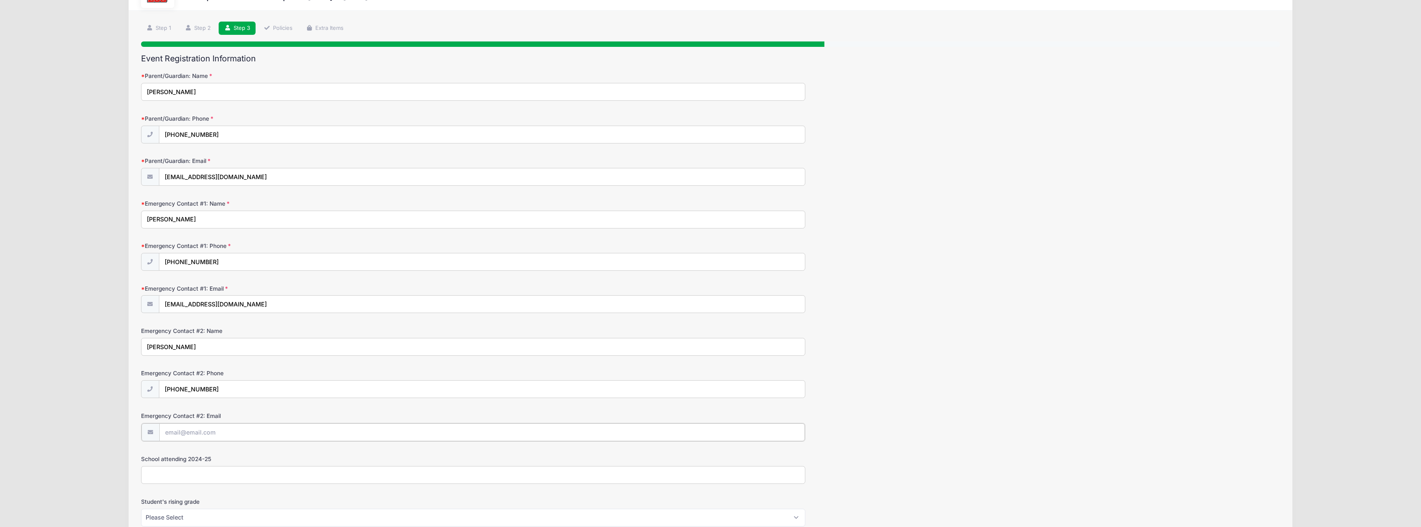
click at [223, 433] on input "Emergency Contact #2: Email" at bounding box center [481, 433] width 645 height 18
type input "larrybro14@gmail.com"
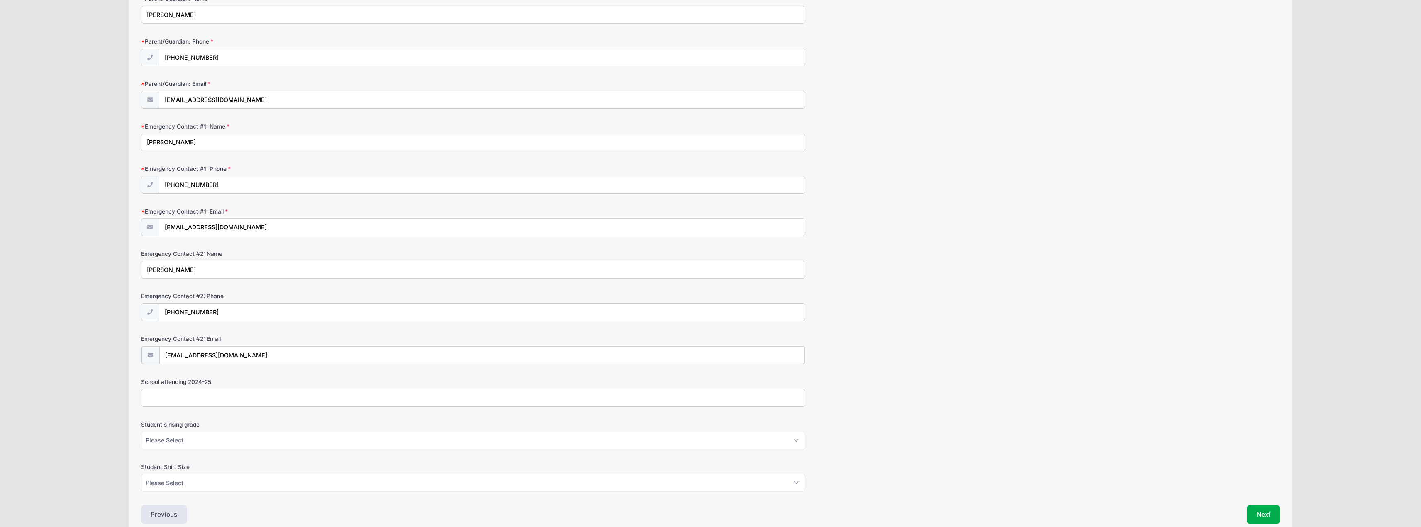
scroll to position [124, 0]
click at [244, 391] on input "School attending 2024-25" at bounding box center [473, 391] width 665 height 18
type input "ECS"
click at [277, 435] on select "Please Select K5 1st 2nd 3rd 4th 5th 6th 7th 8th" at bounding box center [473, 434] width 665 height 18
select select "6th"
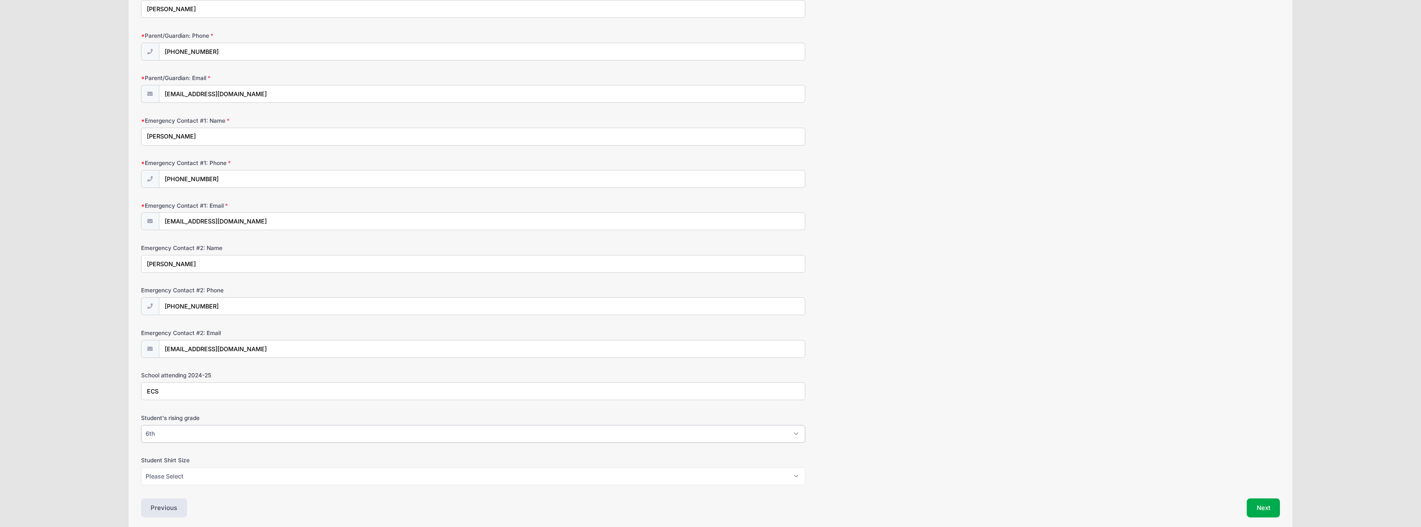
click at [141, 425] on select "Please Select K5 1st 2nd 3rd 4th 5th 6th 7th 8th" at bounding box center [473, 434] width 665 height 18
click at [259, 478] on select "Please Select XS S M L XL XXL" at bounding box center [473, 477] width 665 height 18
select select "M"
click at [141, 468] on select "Please Select XS S M L XL XXL" at bounding box center [473, 477] width 665 height 18
click at [877, 390] on div "School attending 2024-25 ECS" at bounding box center [710, 385] width 1139 height 29
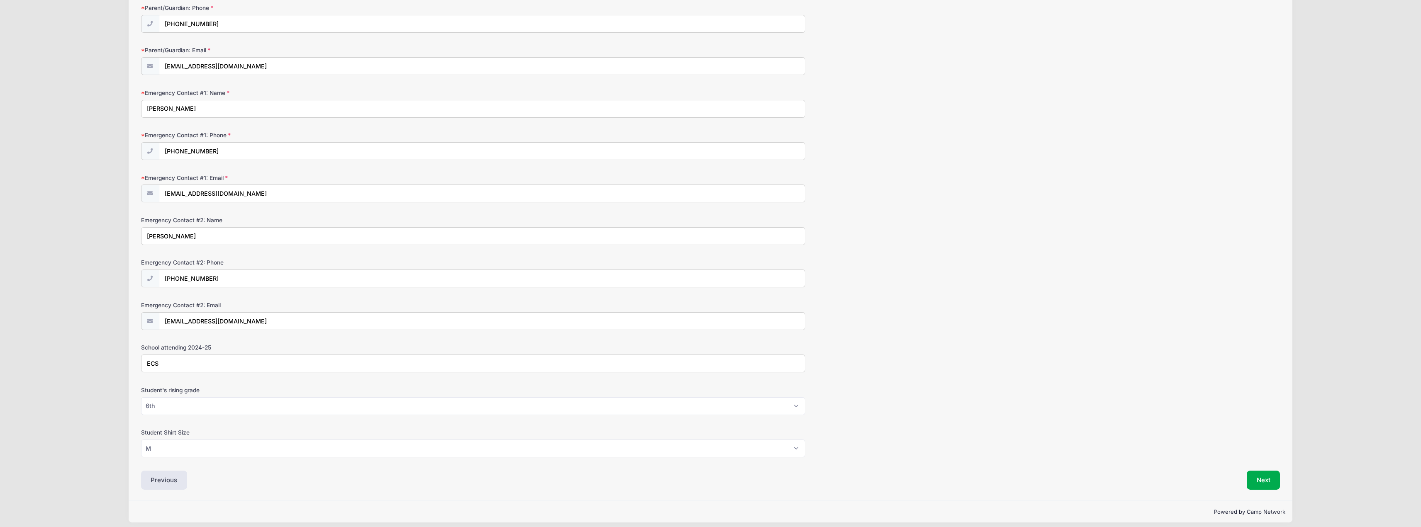
scroll to position [158, 0]
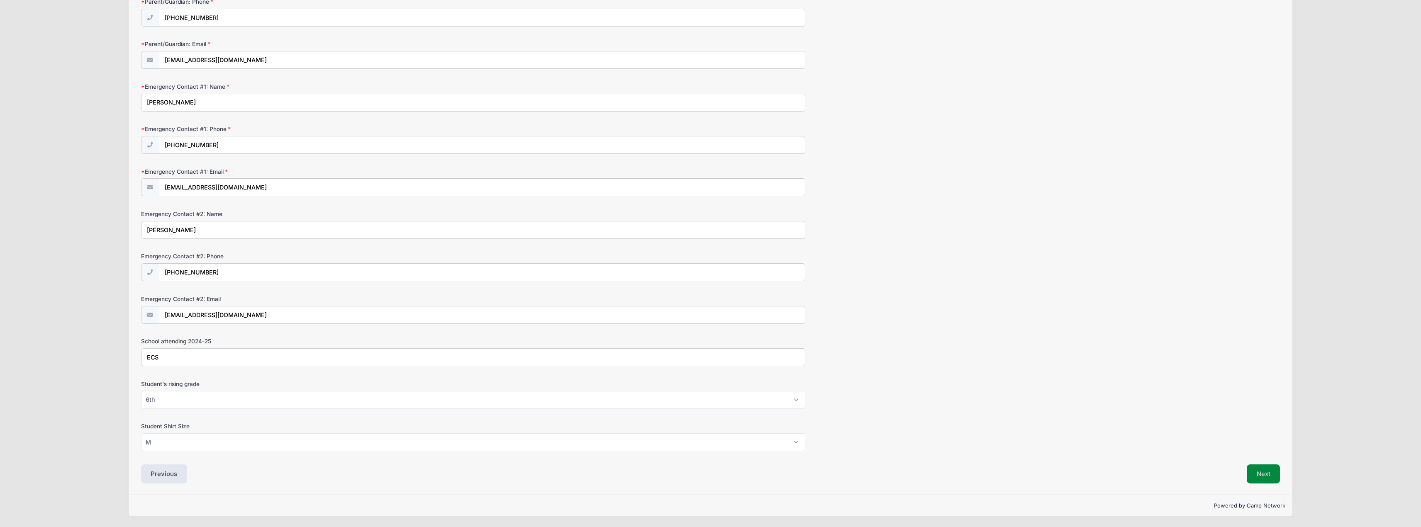
click at [1259, 474] on button "Next" at bounding box center [1264, 474] width 34 height 19
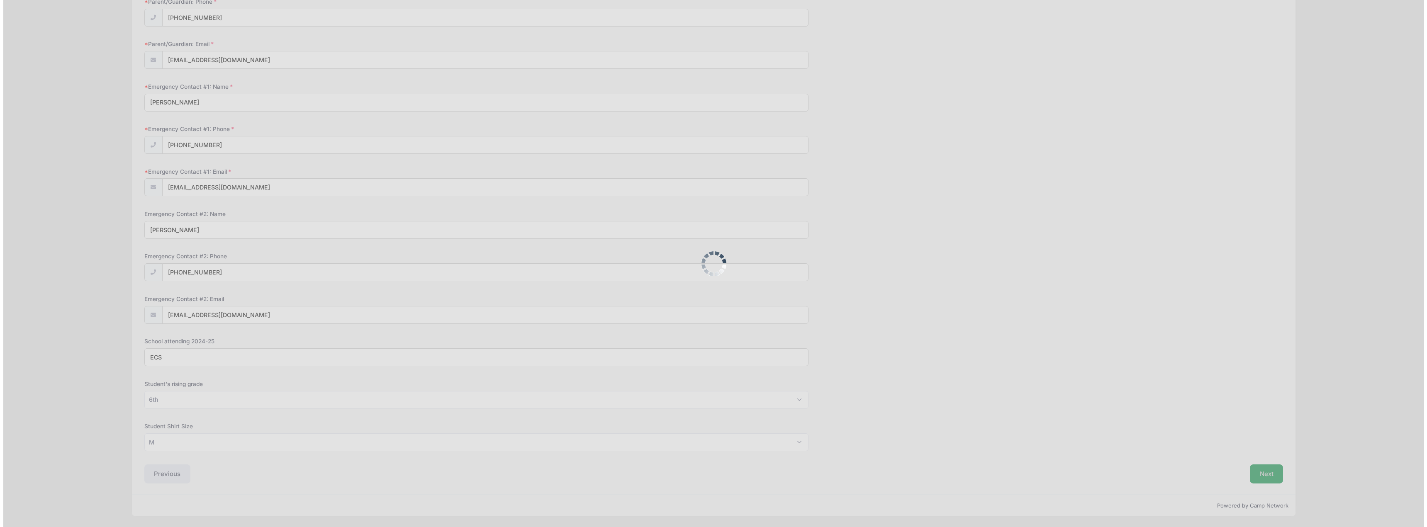
scroll to position [0, 0]
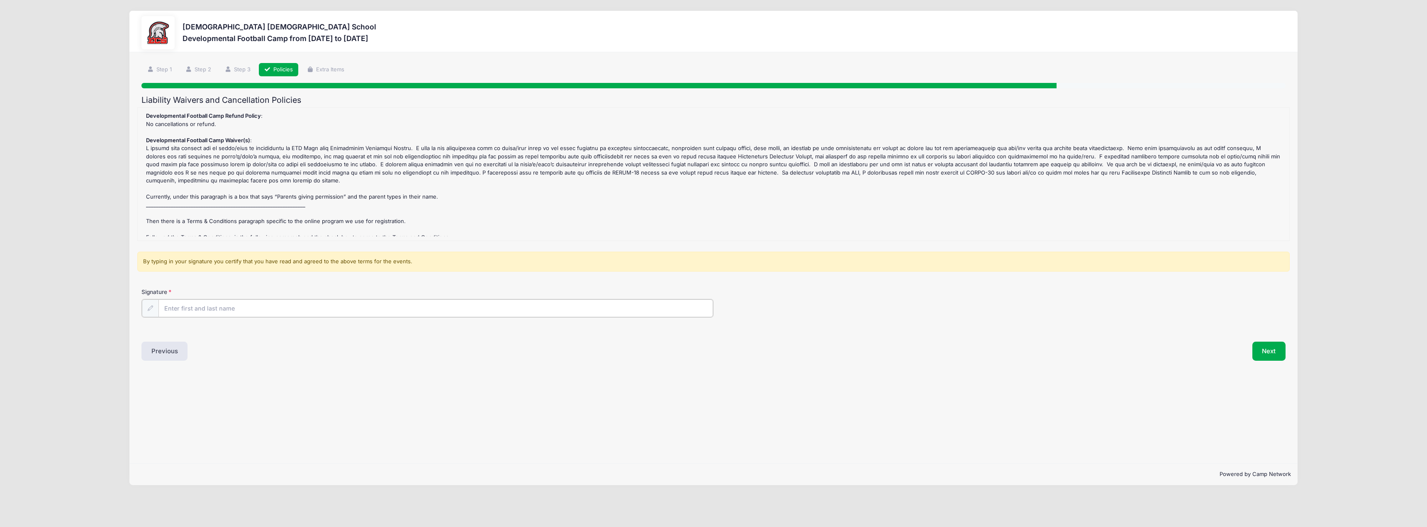
click at [395, 309] on input "Signature" at bounding box center [435, 309] width 555 height 18
type input "Anthony Brown"
click at [1275, 354] on button "Next" at bounding box center [1269, 350] width 34 height 19
click at [0, 0] on div at bounding box center [0, 0] width 0 height 0
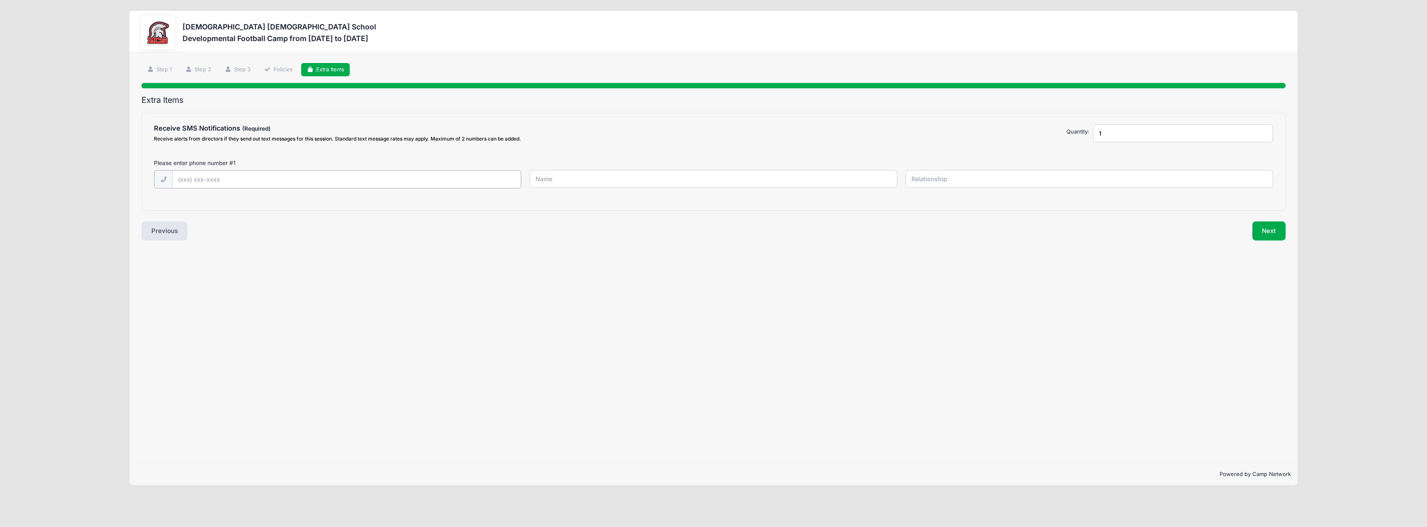
click at [229, 182] on input "text" at bounding box center [346, 180] width 349 height 18
type input "(210) 557-9556"
click at [560, 183] on input "text" at bounding box center [714, 179] width 368 height 18
type input "Anthony Brown"
type input "Father"
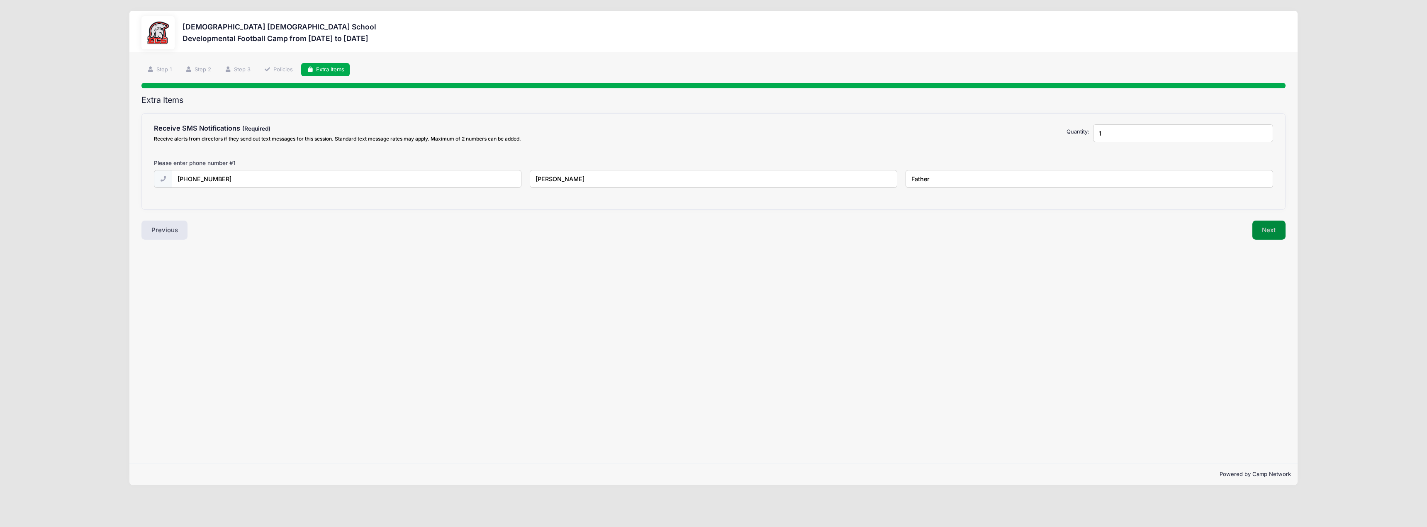
click at [1277, 234] on button "Next" at bounding box center [1269, 230] width 34 height 19
click at [0, 0] on div at bounding box center [0, 0] width 0 height 0
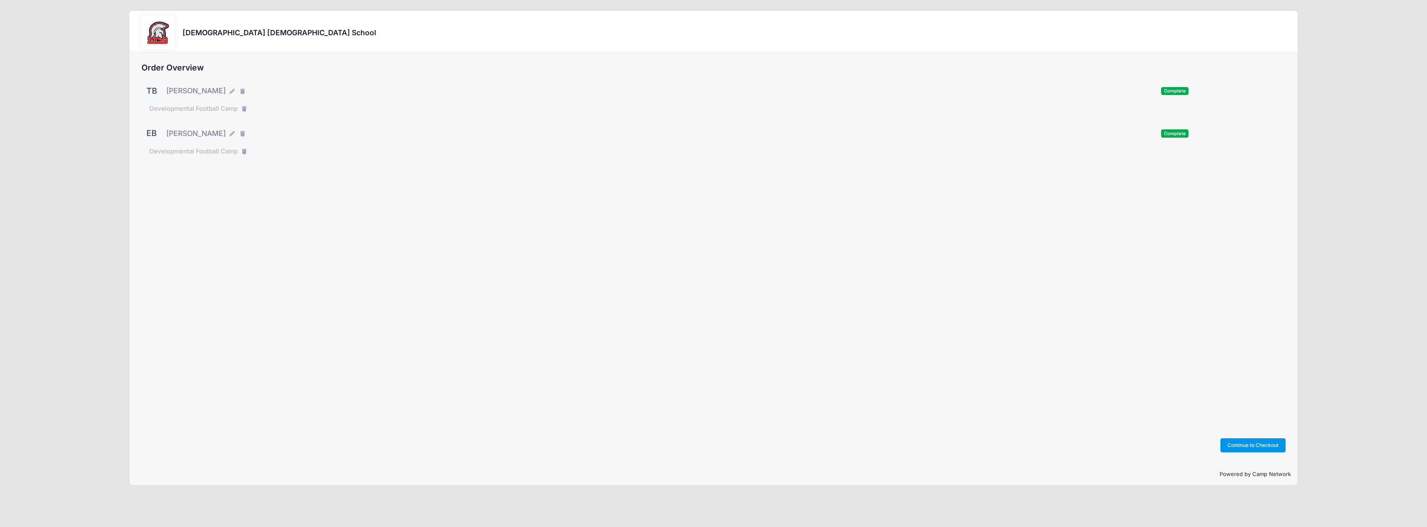
click at [1254, 447] on button "Continue to Checkout" at bounding box center [1253, 445] width 66 height 14
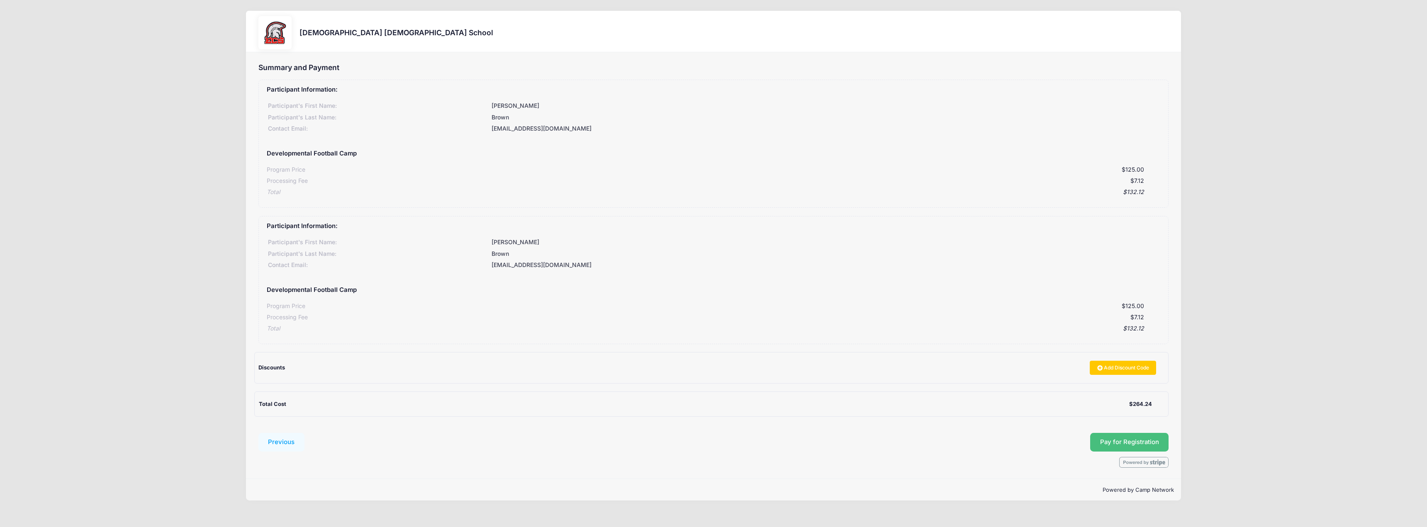
click at [1113, 443] on button "Pay for Registration" at bounding box center [1129, 442] width 79 height 19
click at [0, 0] on div at bounding box center [0, 0] width 0 height 0
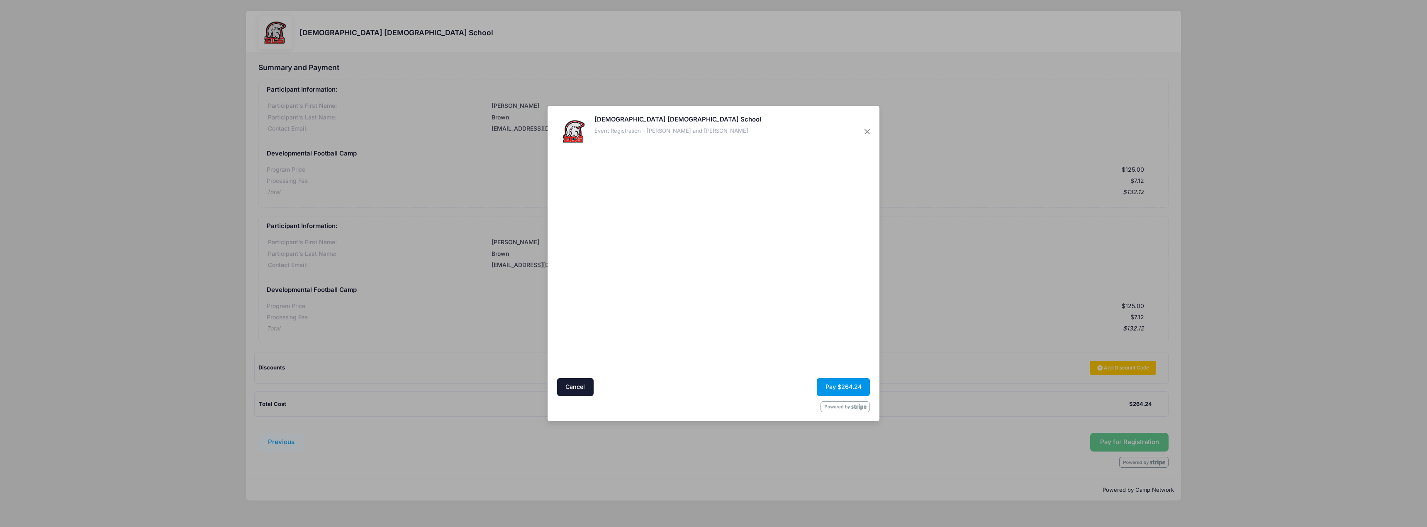
click at [850, 383] on button "Pay $264.24" at bounding box center [843, 387] width 53 height 18
